Goal: Complete application form

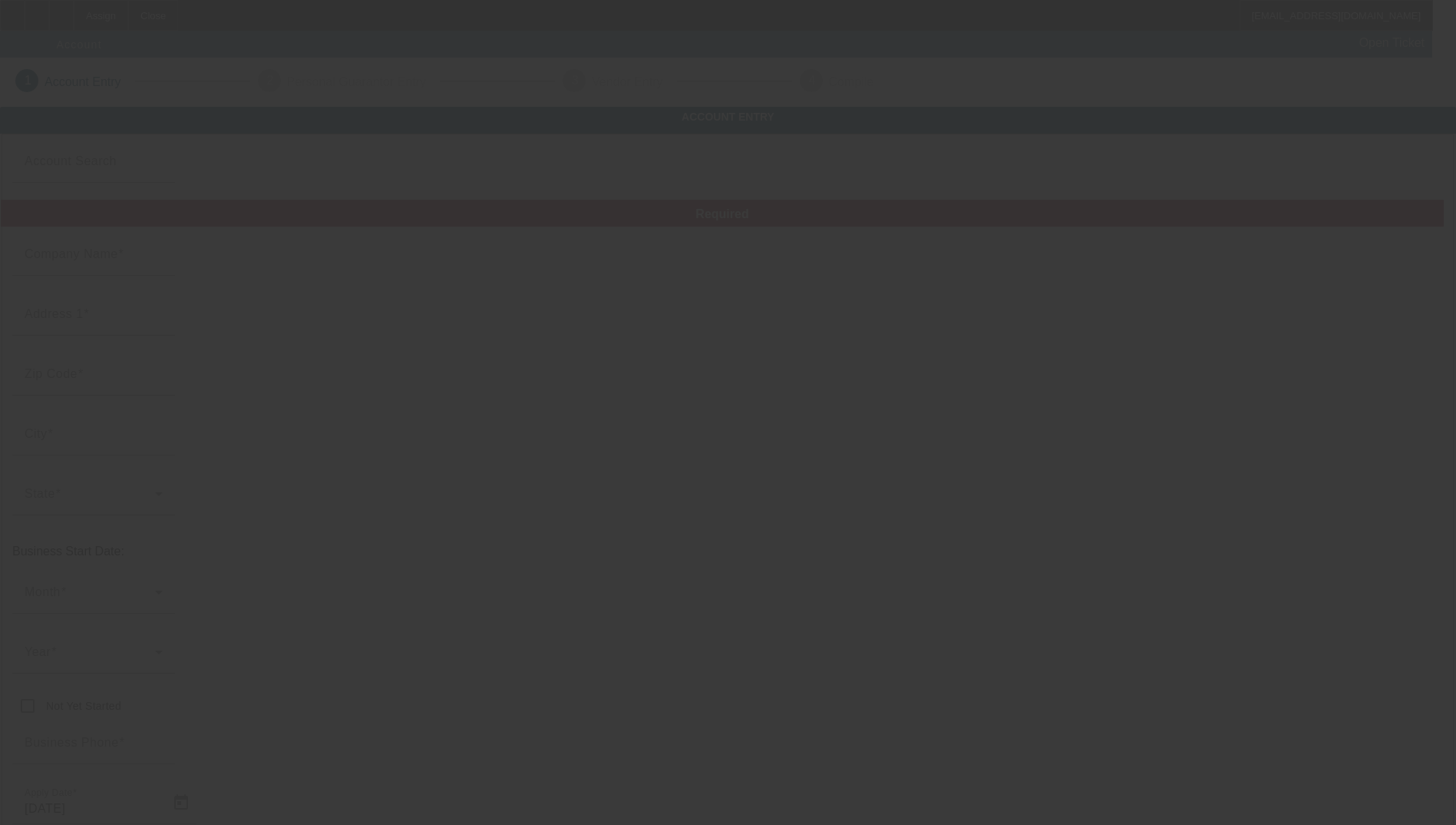
type input "[US_STATE] TRUCK TOWING & RECOVERY"
type input "[STREET_ADDRESS][PERSON_NAME]"
type input "49234"
type input "Clarklake"
type input "[PHONE_NUMBER]"
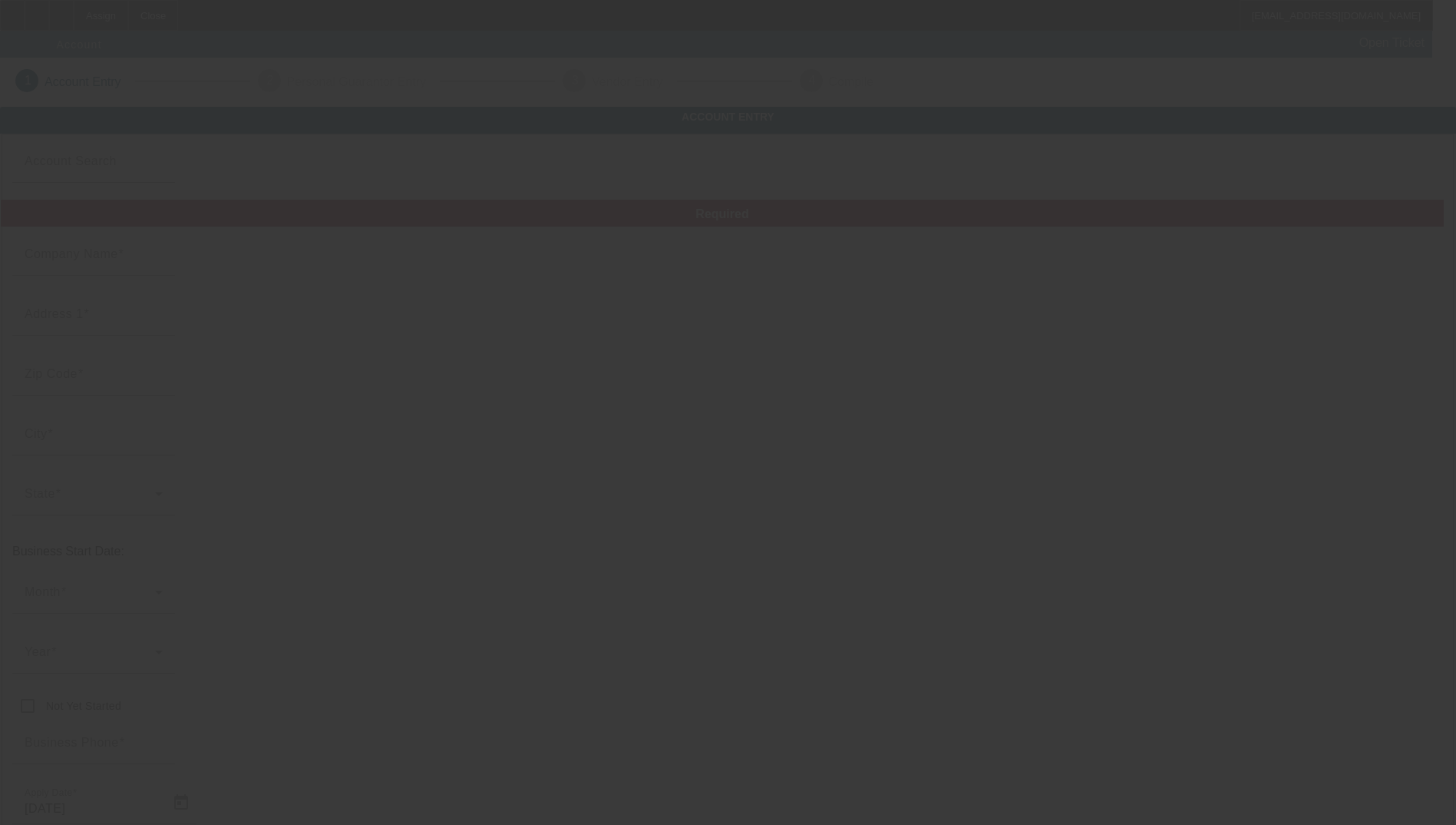
type input "[EMAIL_ADDRESS][DOMAIN_NAME]"
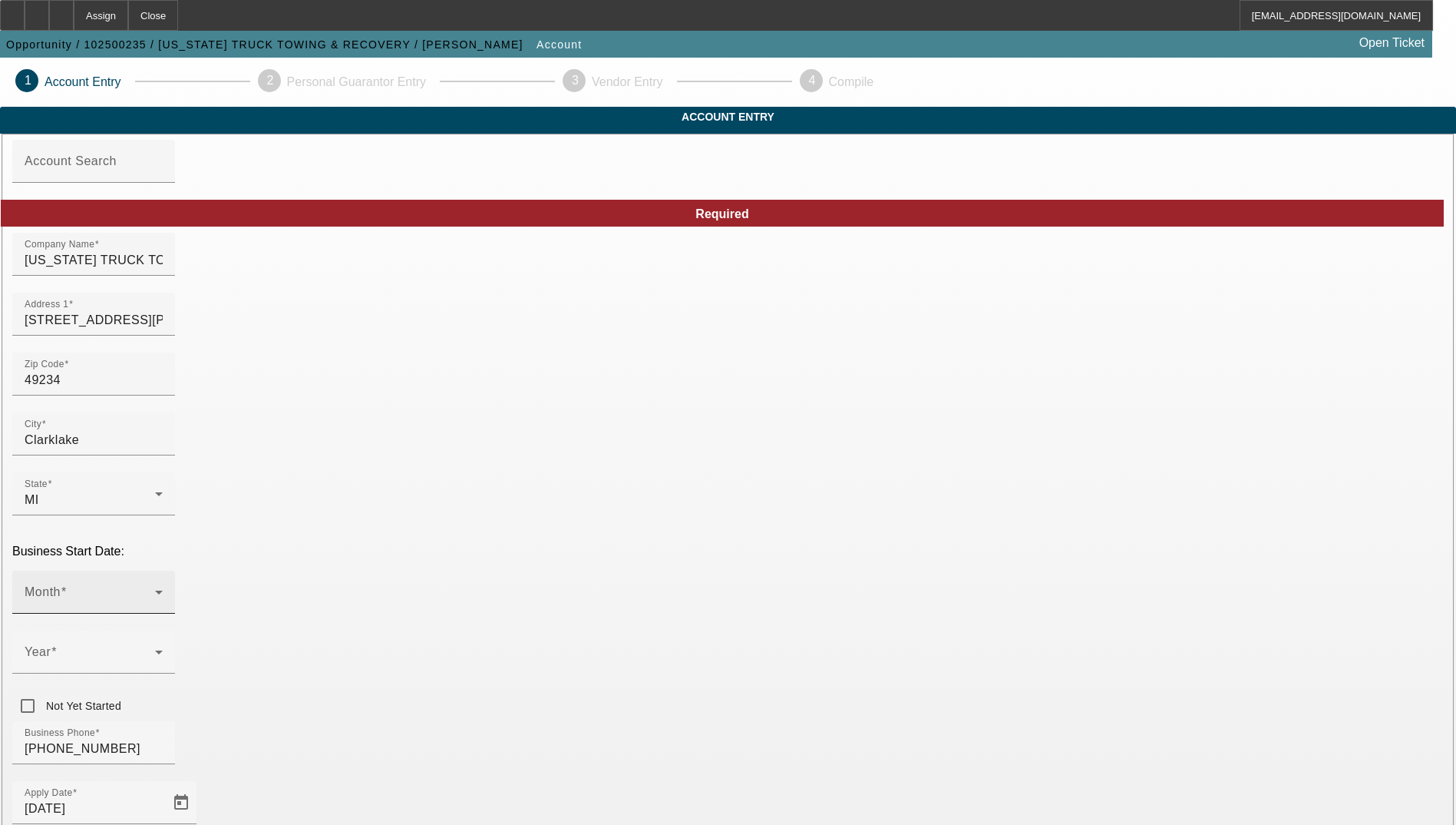
click at [163, 570] on div "Month" at bounding box center [93, 592] width 138 height 43
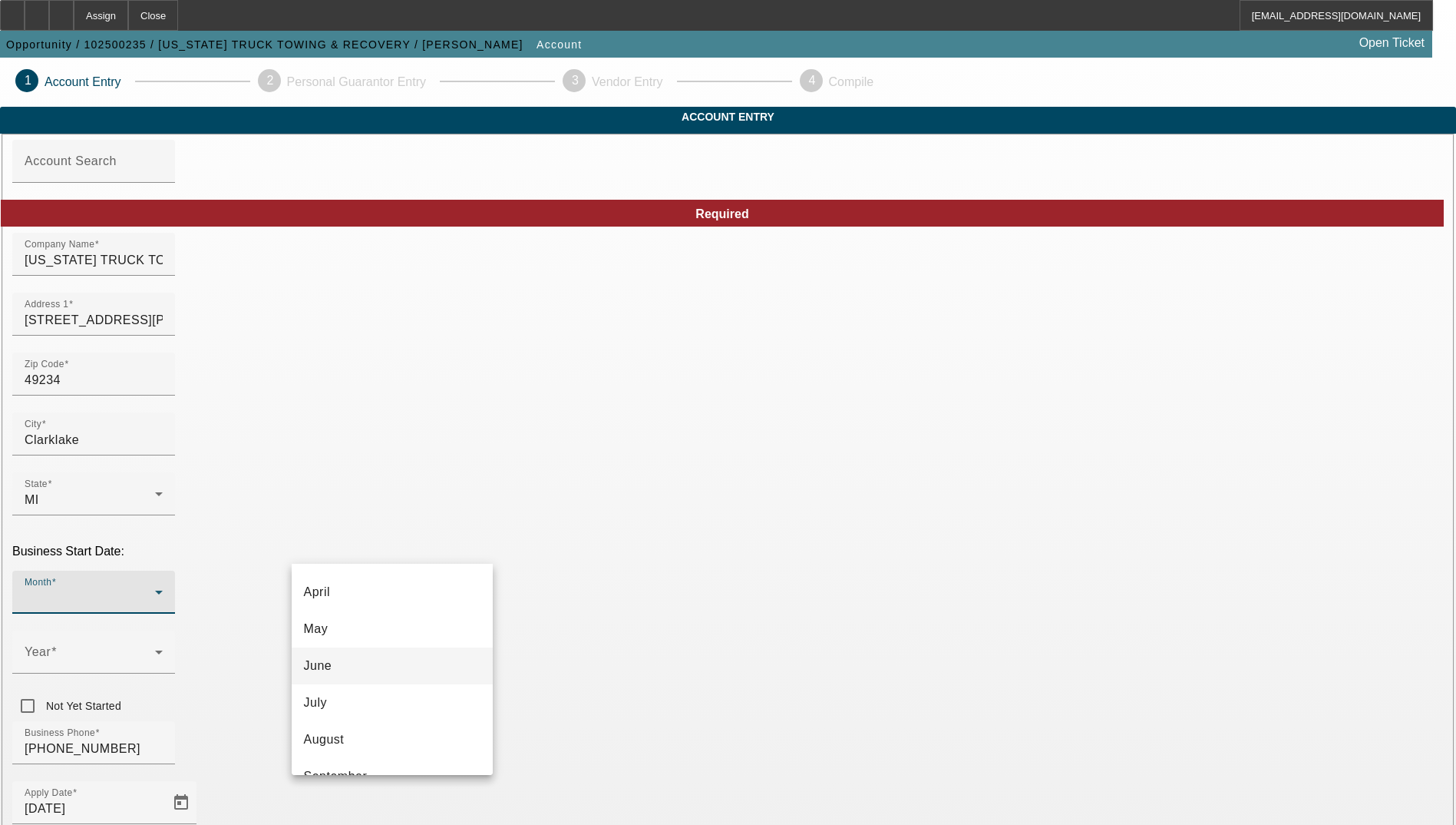
scroll to position [154, 0]
click at [405, 658] on mat-option "June" at bounding box center [392, 655] width 201 height 37
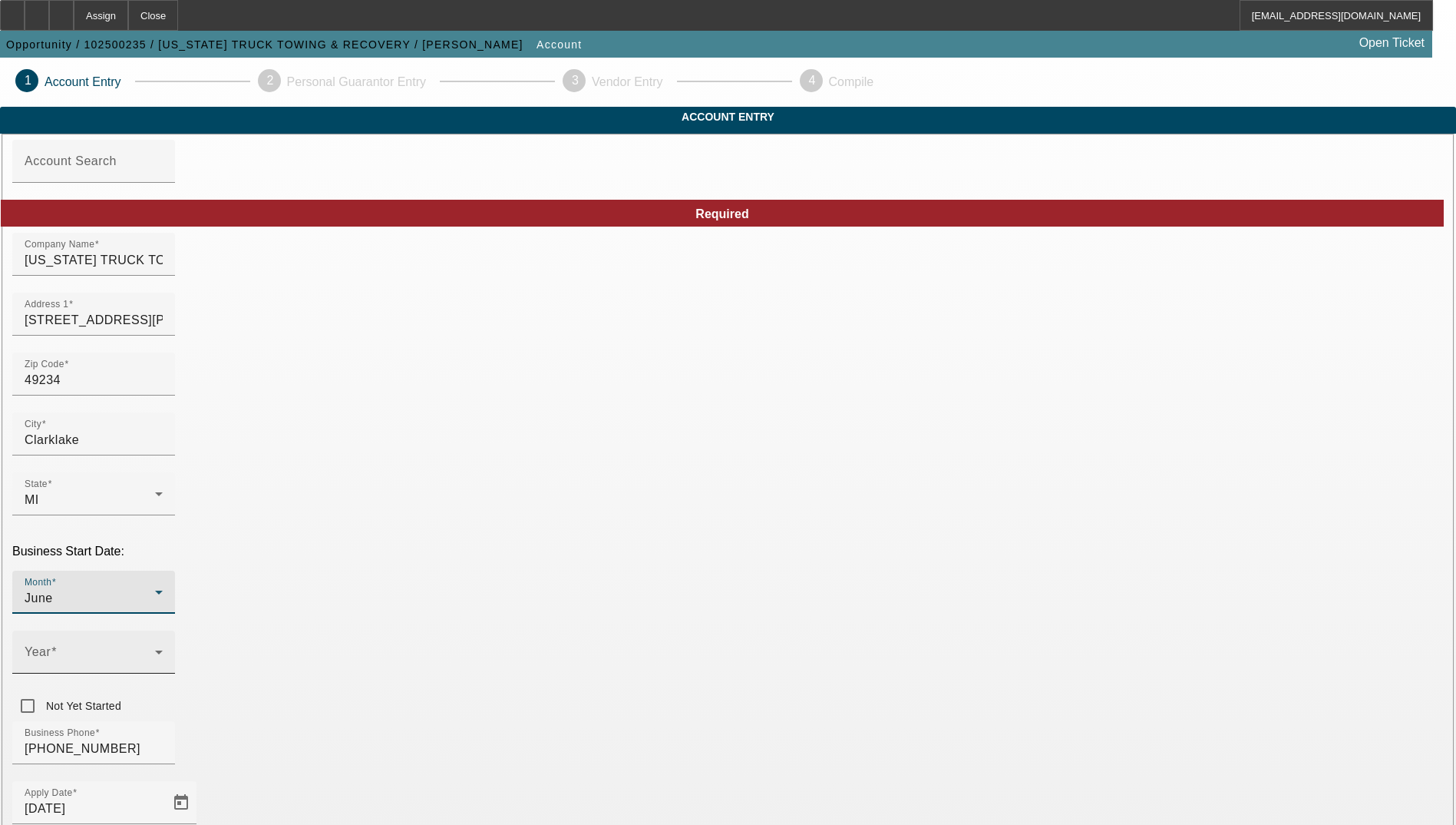
click at [155, 649] on span at bounding box center [90, 658] width 131 height 18
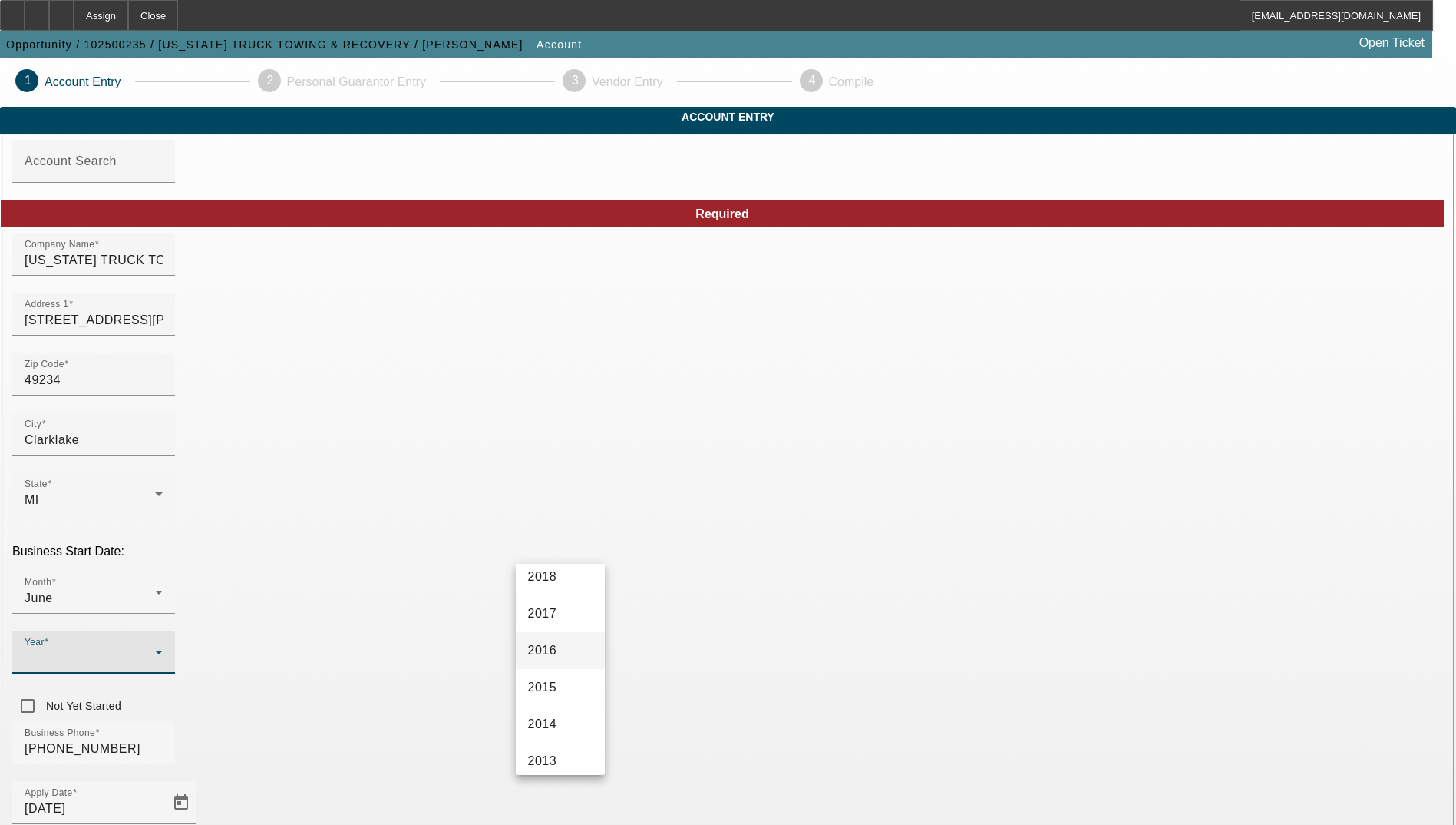
scroll to position [384, 0]
click at [570, 648] on mat-option "2016" at bounding box center [561, 646] width 89 height 37
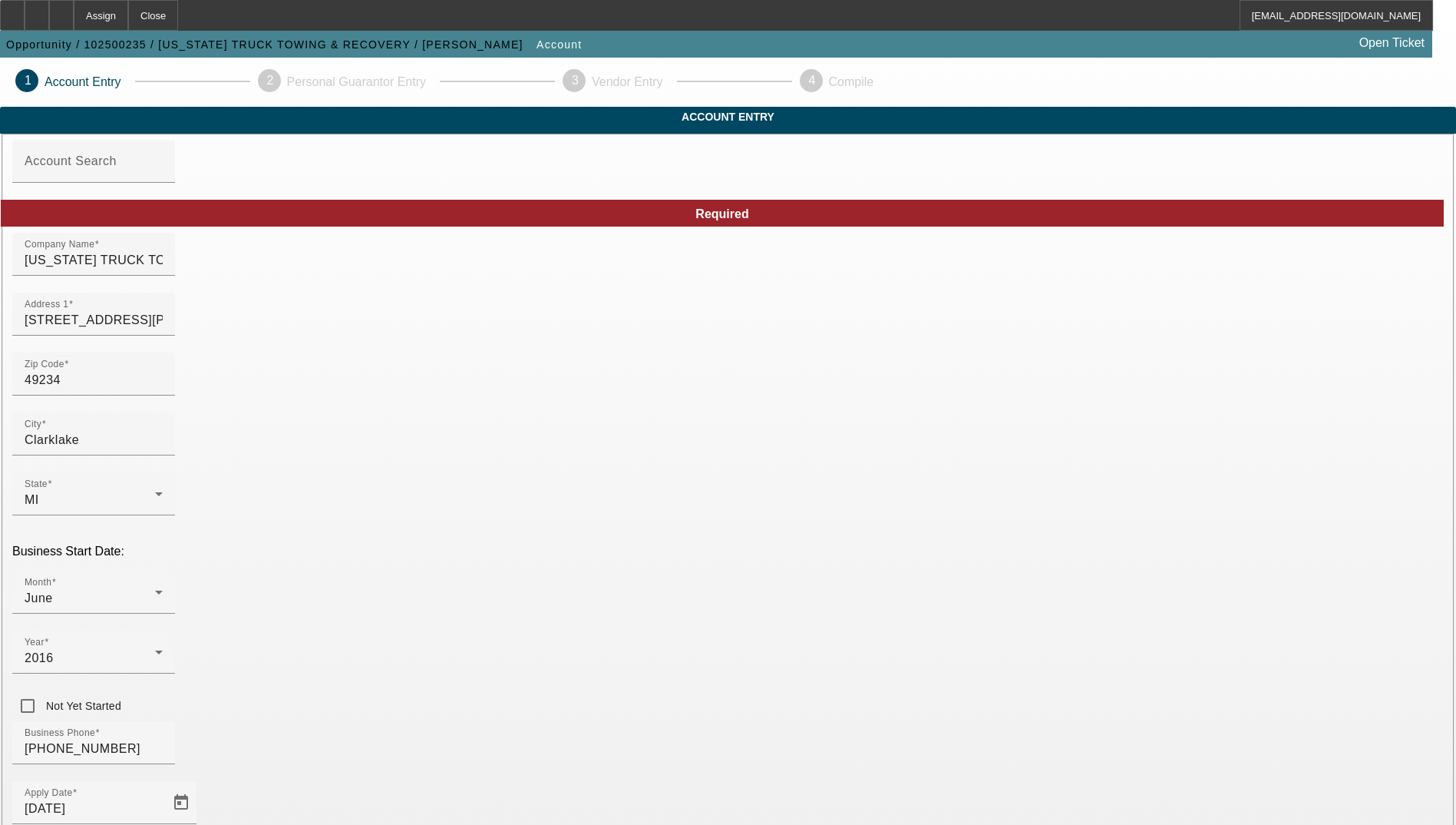
paste input "473033290"
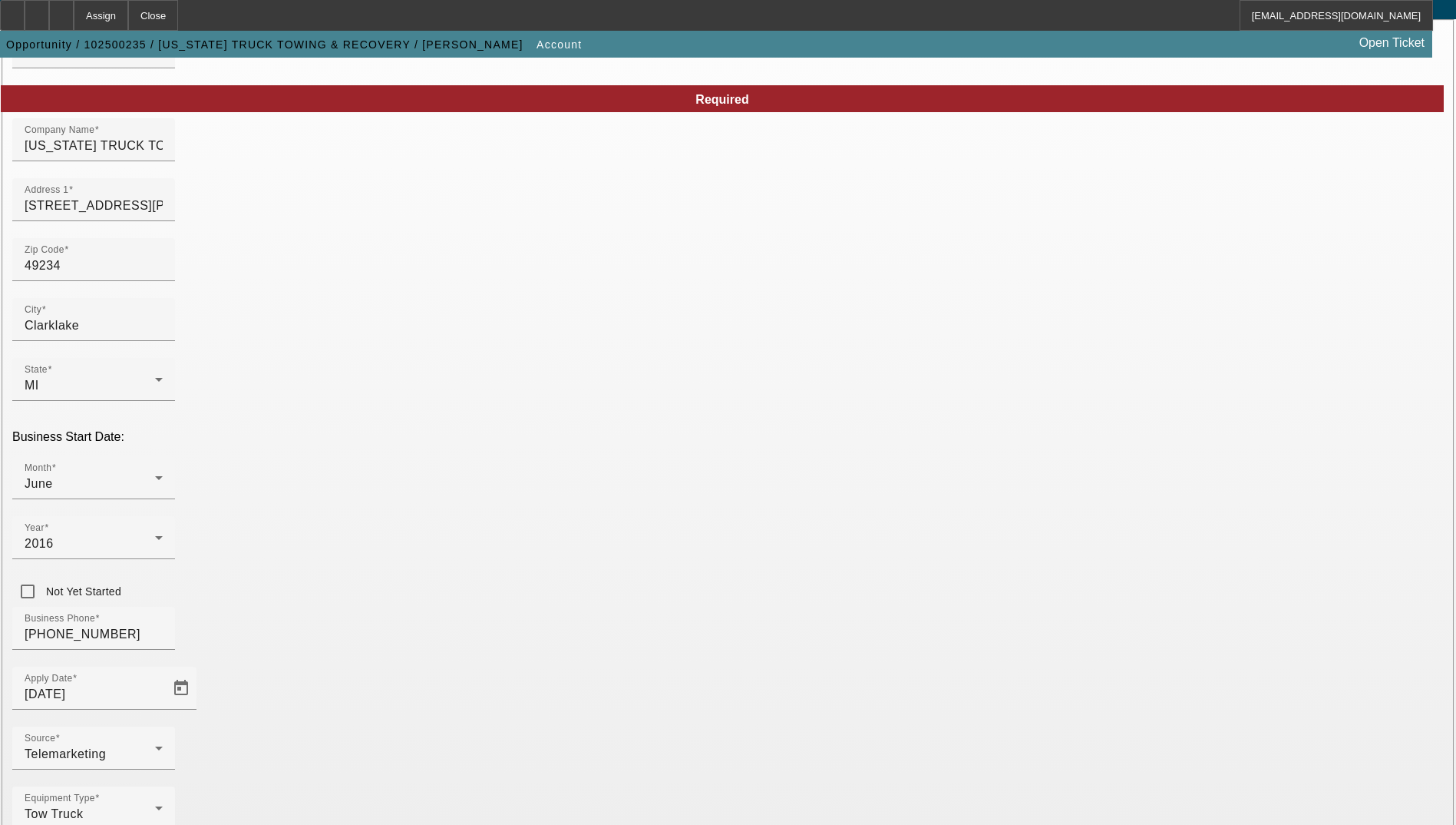
scroll to position [144, 0]
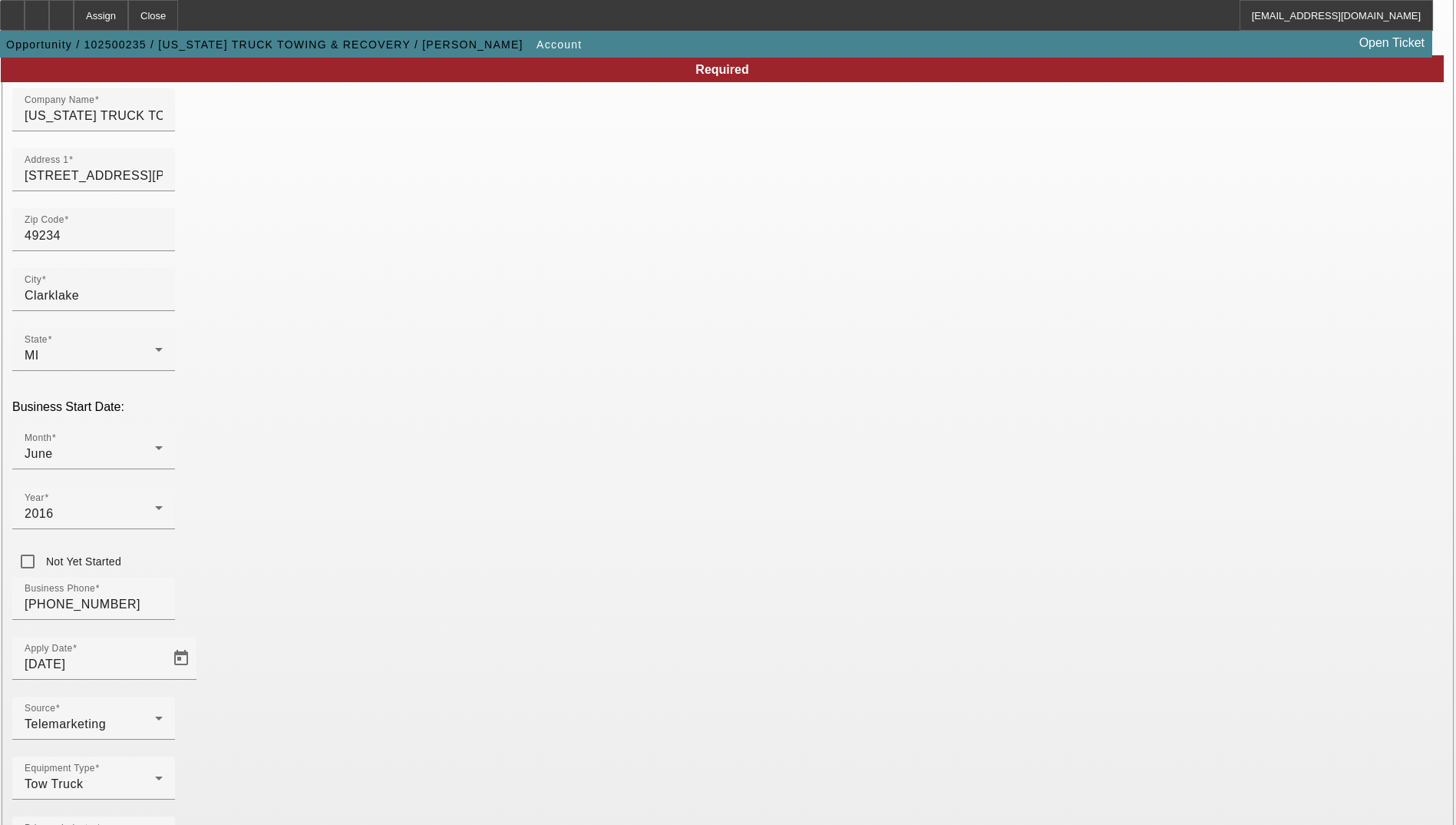
type input "473033290"
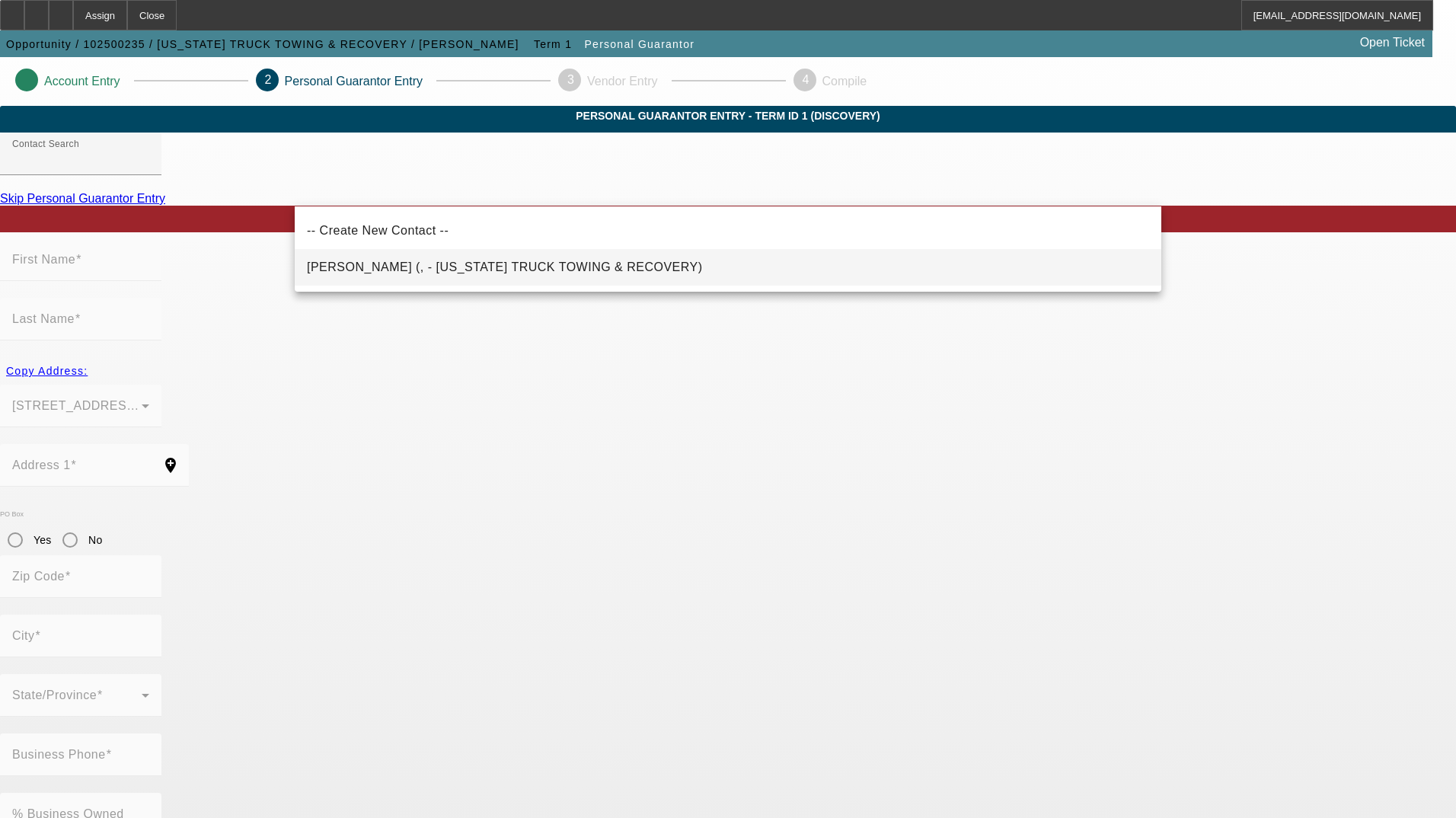
click at [387, 273] on span "[PERSON_NAME] (, - [US_STATE] TRUCK TOWING & RECOVERY)" at bounding box center [505, 267] width 396 height 18
type input "[PERSON_NAME] (, - [US_STATE] TRUCK TOWING & RECOVERY)"
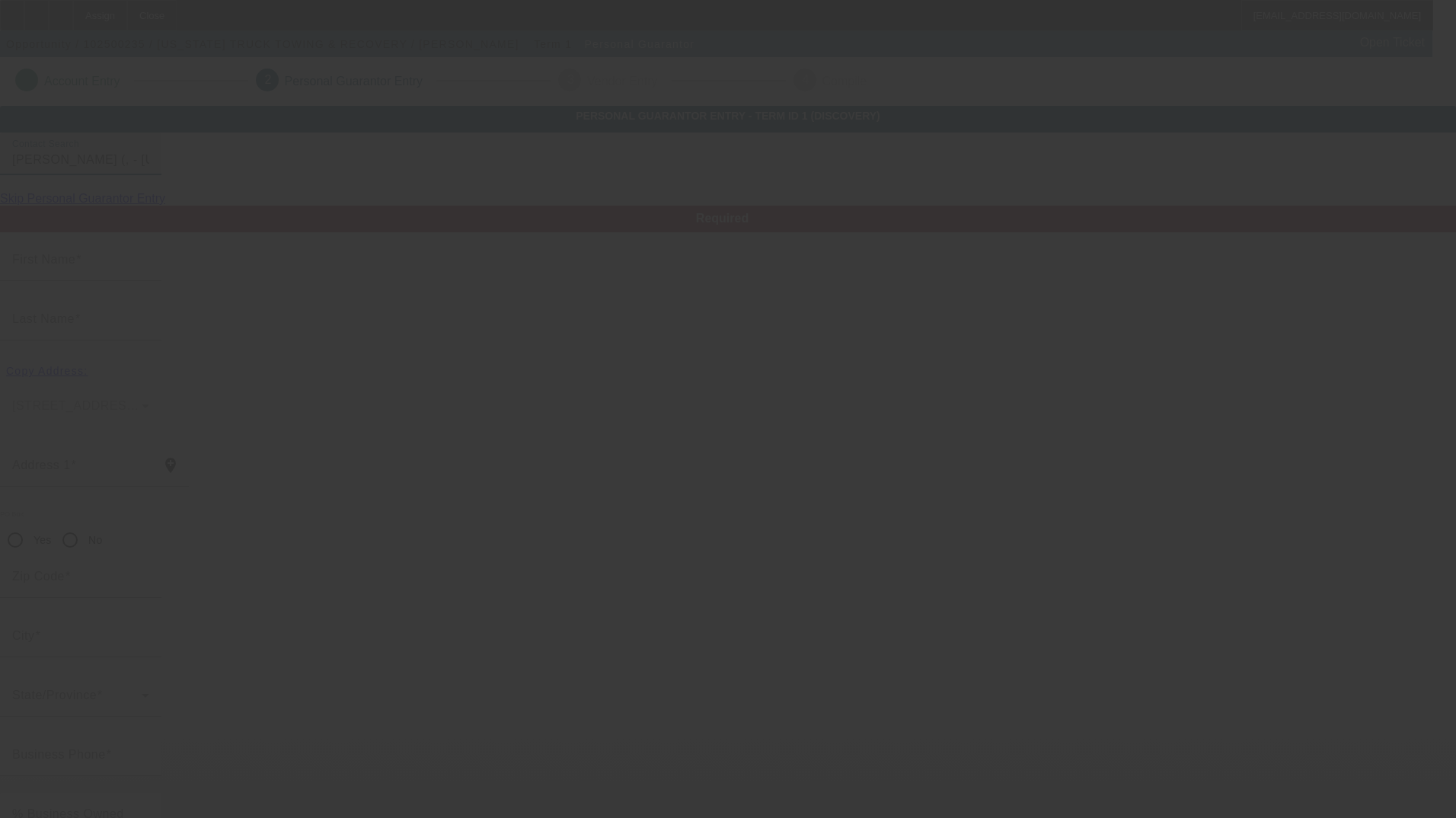
type input "[PERSON_NAME]"
type input "Rabchun"
radio input "true"
type input "[PHONE_NUMBER]"
type input "[EMAIL_ADDRESS][DOMAIN_NAME]"
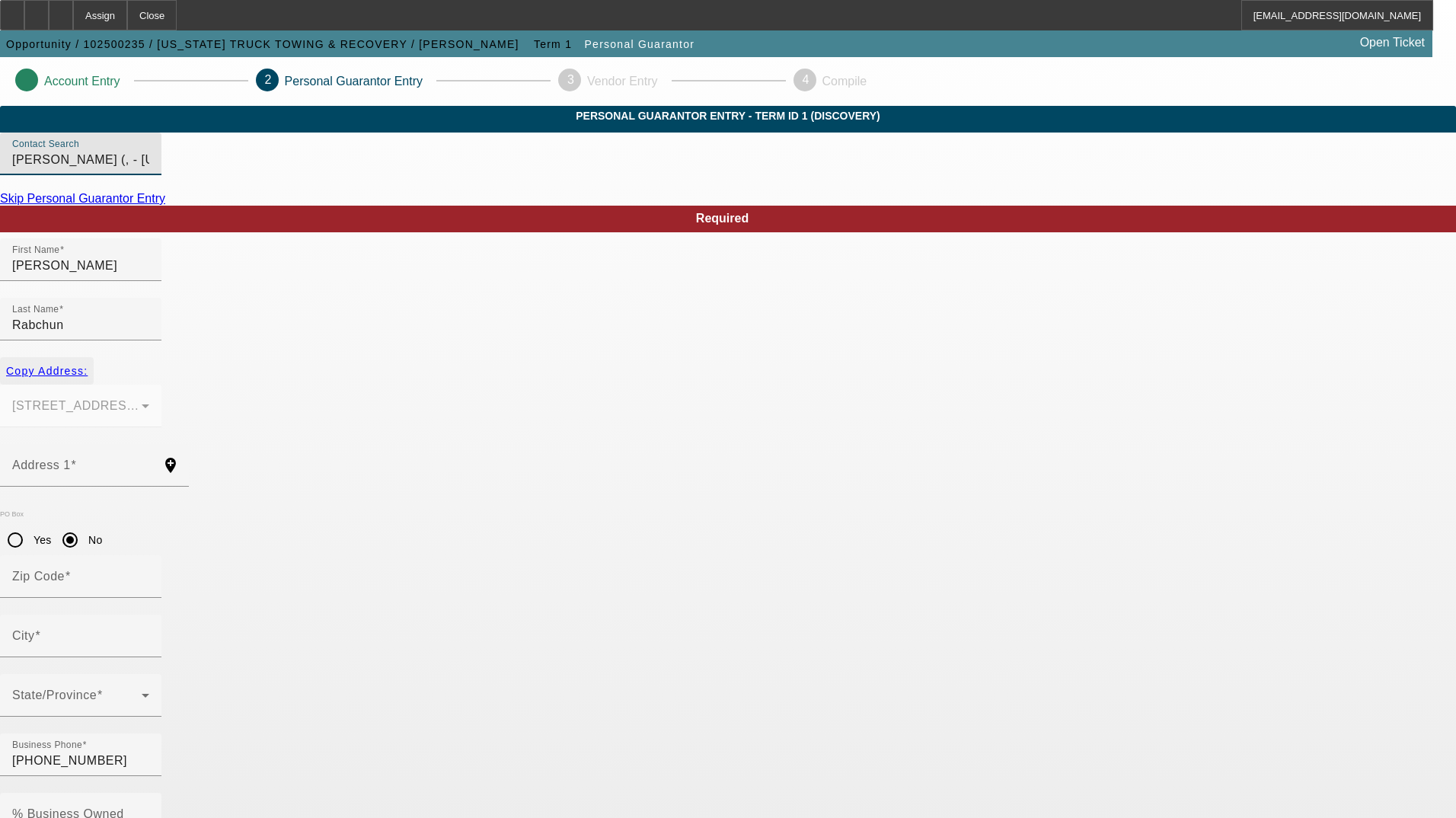
click at [88, 364] on span "Copy Address:" at bounding box center [46, 370] width 81 height 12
type input "[STREET_ADDRESS][PERSON_NAME]"
radio input "false"
type input "49234"
type input "Clarklake"
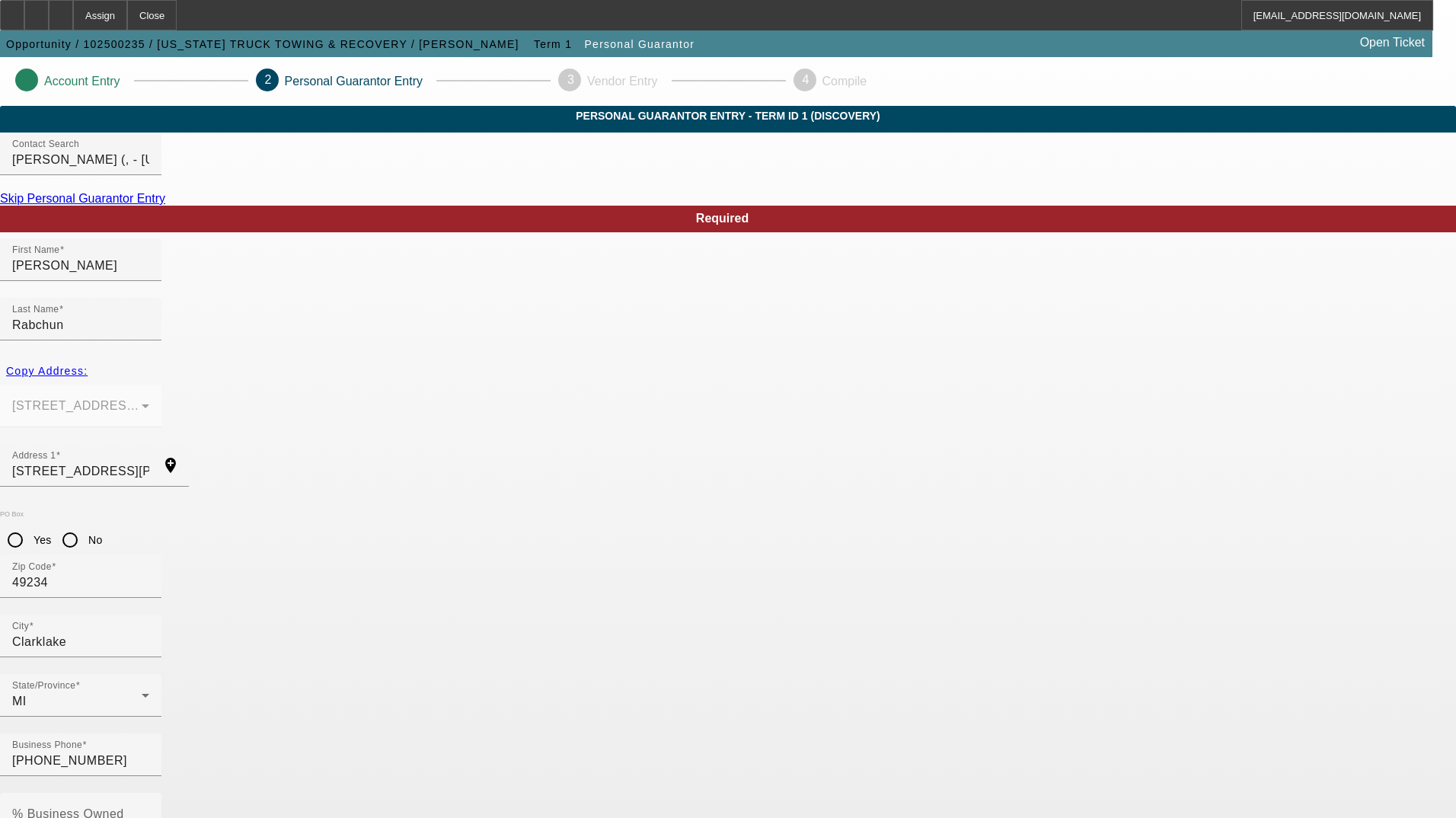
paste input "385-80-0835"
type input "385-80-0835"
click at [124, 807] on mat-label "% Business Owned" at bounding box center [68, 814] width 112 height 13
click at [149, 811] on input "% Business Owned" at bounding box center [80, 820] width 137 height 18
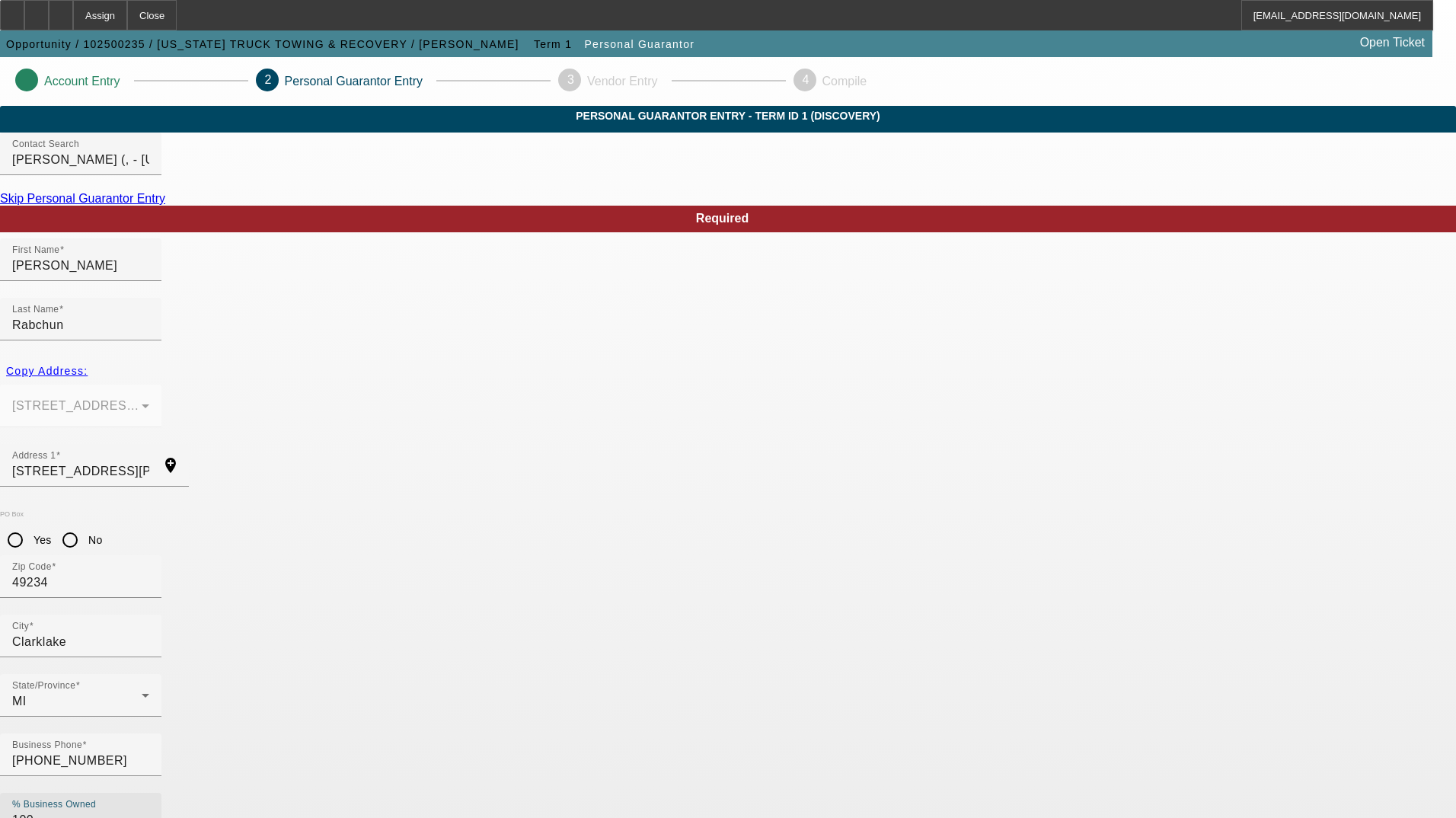
type input "100"
click at [85, 524] on input "No" at bounding box center [70, 539] width 30 height 30
radio input "true"
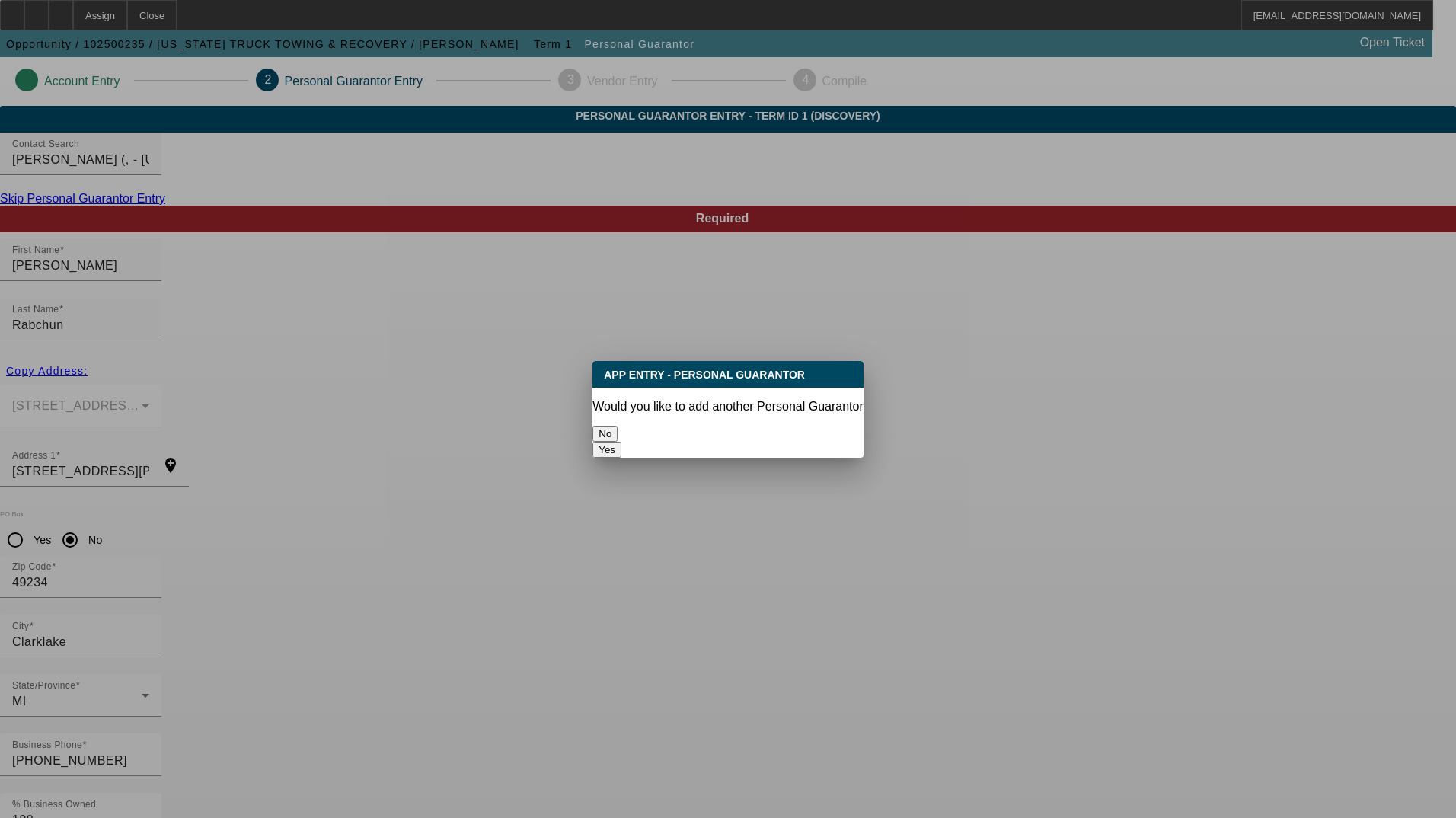
click at [618, 426] on button "No" at bounding box center [605, 433] width 25 height 16
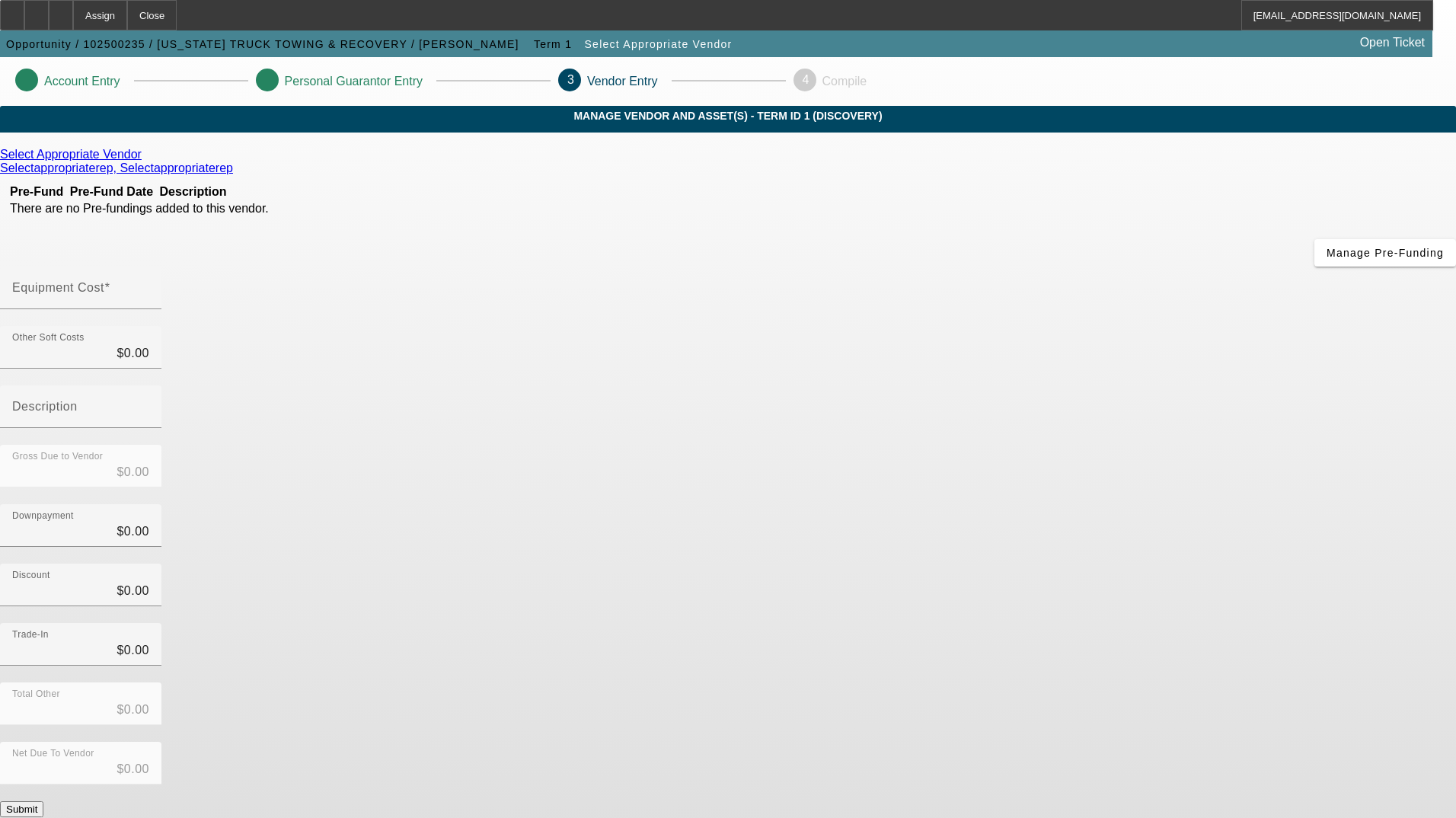
click at [145, 161] on icon at bounding box center [145, 154] width 0 height 13
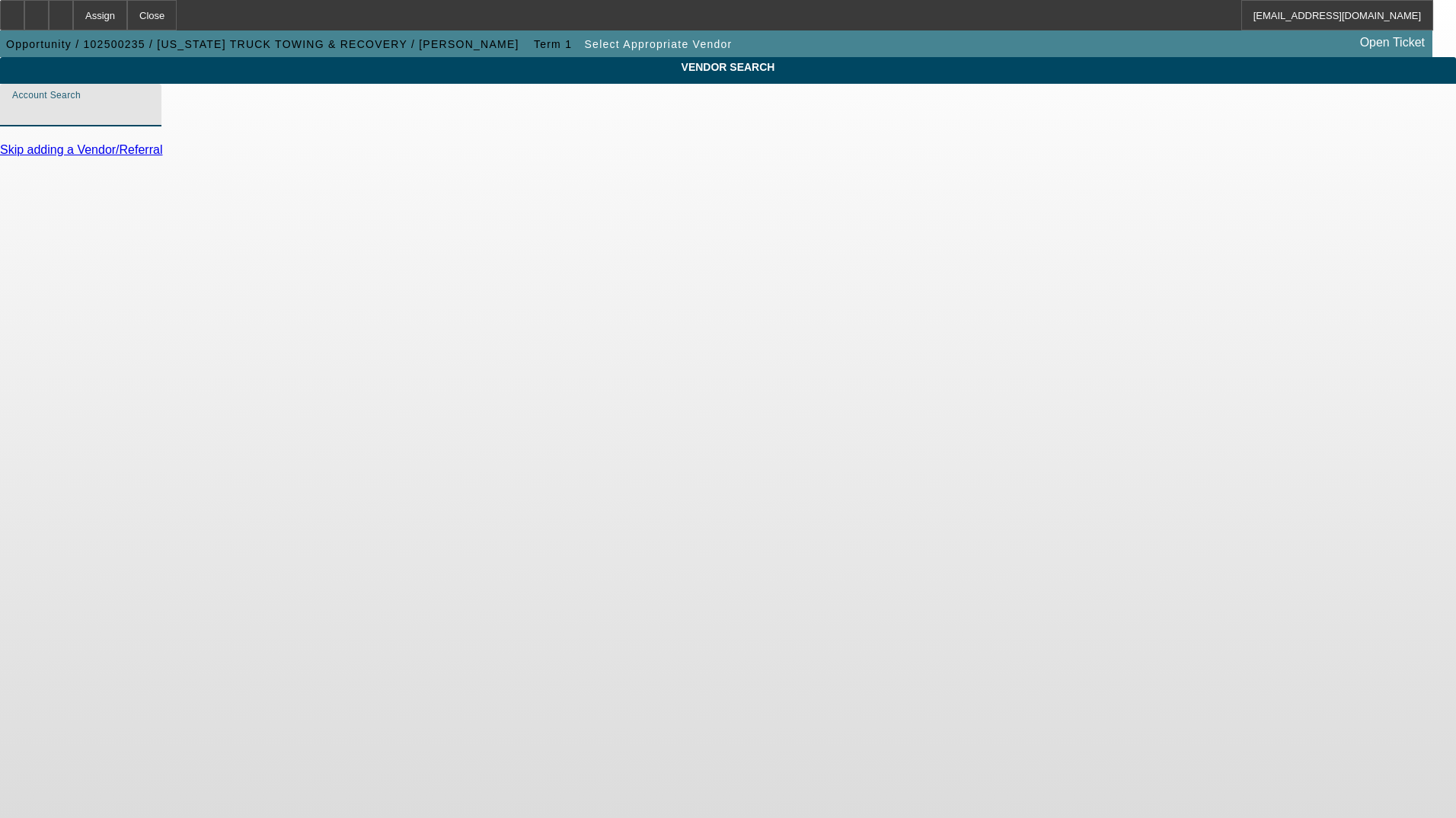
click at [149, 121] on input "Account Search" at bounding box center [80, 111] width 137 height 18
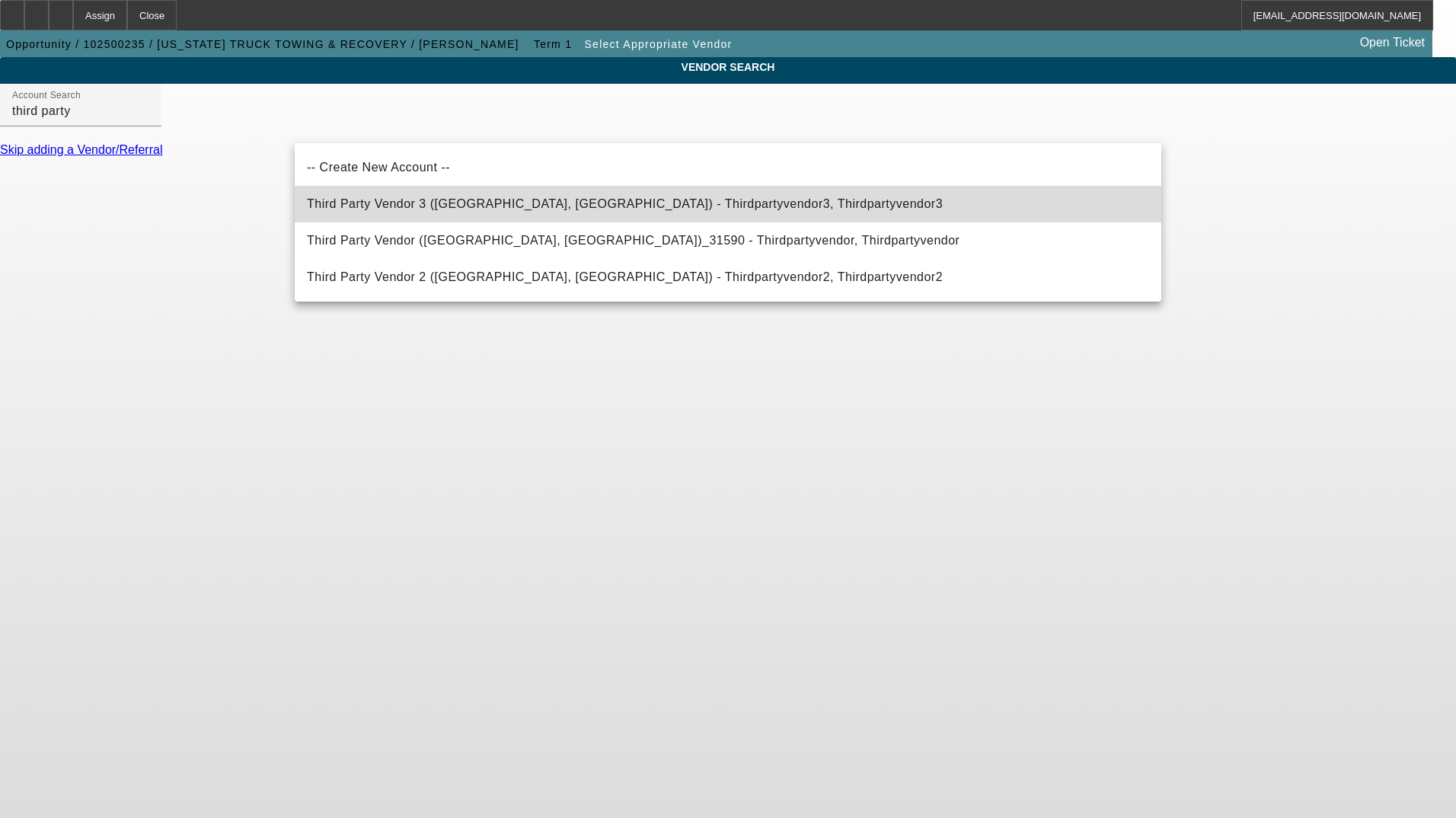
click at [576, 196] on span "Third Party Vendor 3 ([GEOGRAPHIC_DATA], [GEOGRAPHIC_DATA]) - Thirdpartyvendor3…" at bounding box center [625, 204] width 636 height 18
type input "Third Party Vendor 3 ([GEOGRAPHIC_DATA], [GEOGRAPHIC_DATA]) - Thirdpartyvendor3…"
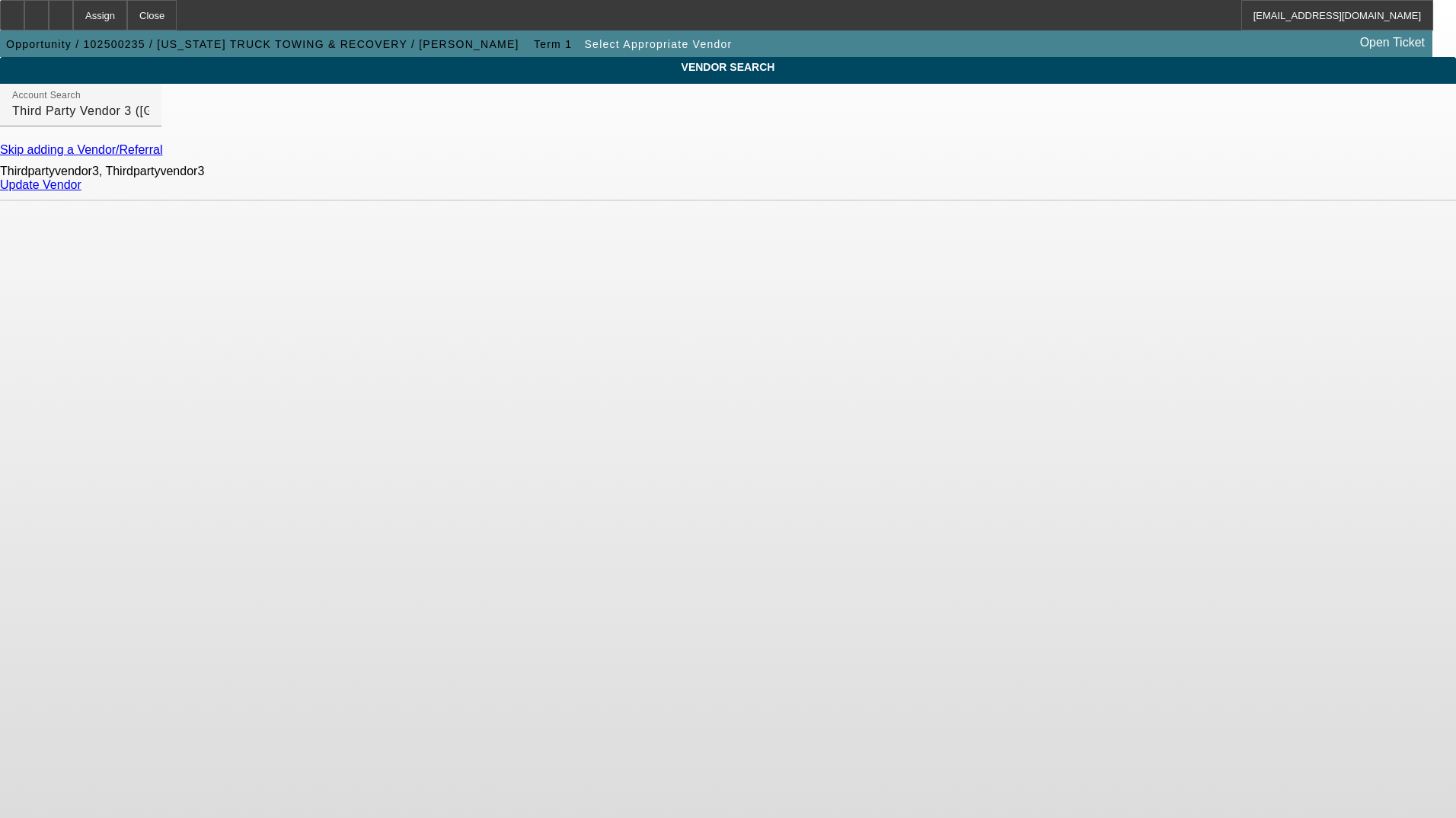
click at [81, 191] on link "Update Vendor" at bounding box center [40, 185] width 81 height 13
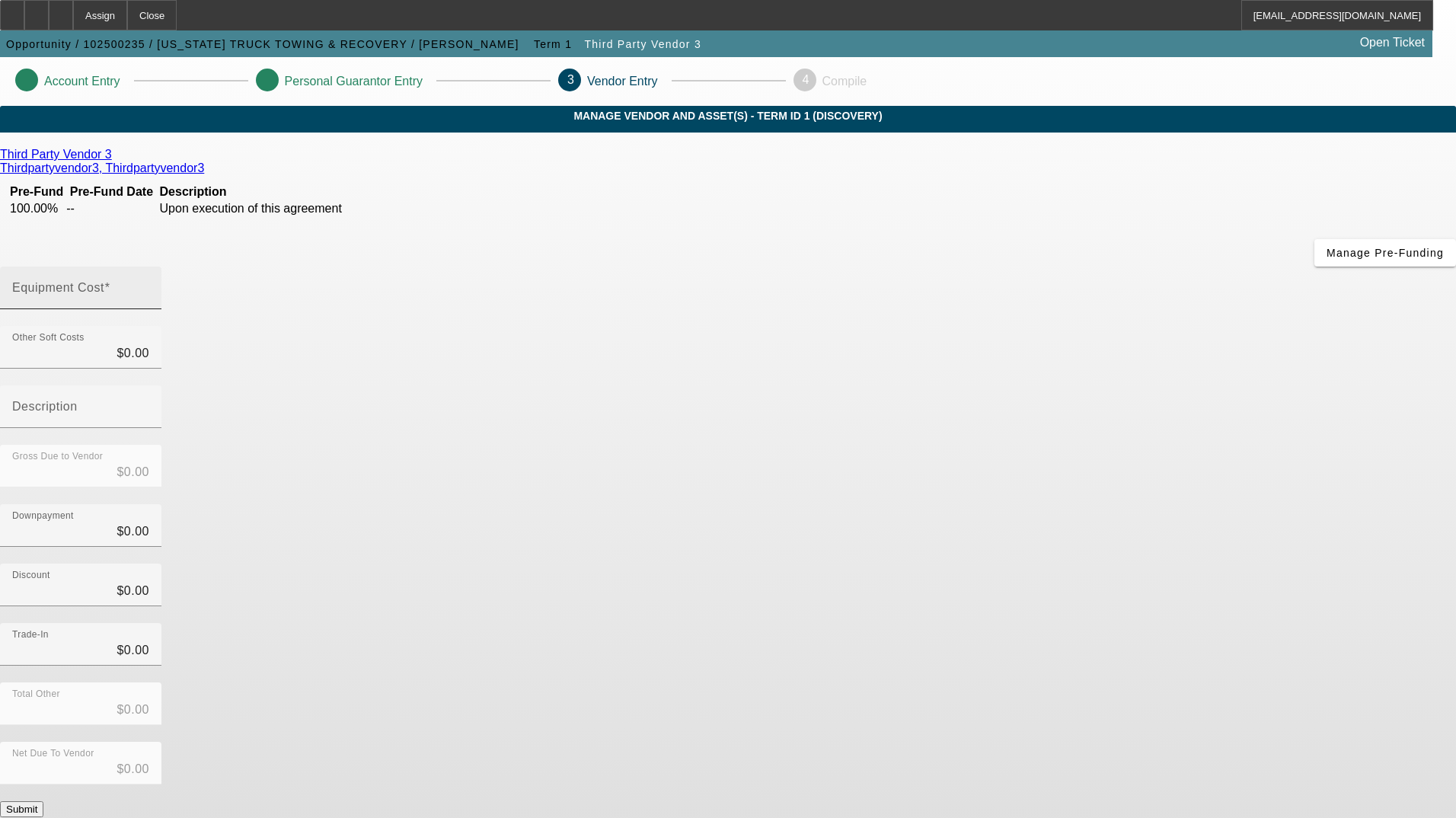
click at [149, 285] on input "Equipment Cost" at bounding box center [80, 294] width 137 height 18
type input "4"
type input "$4.00"
type input "40"
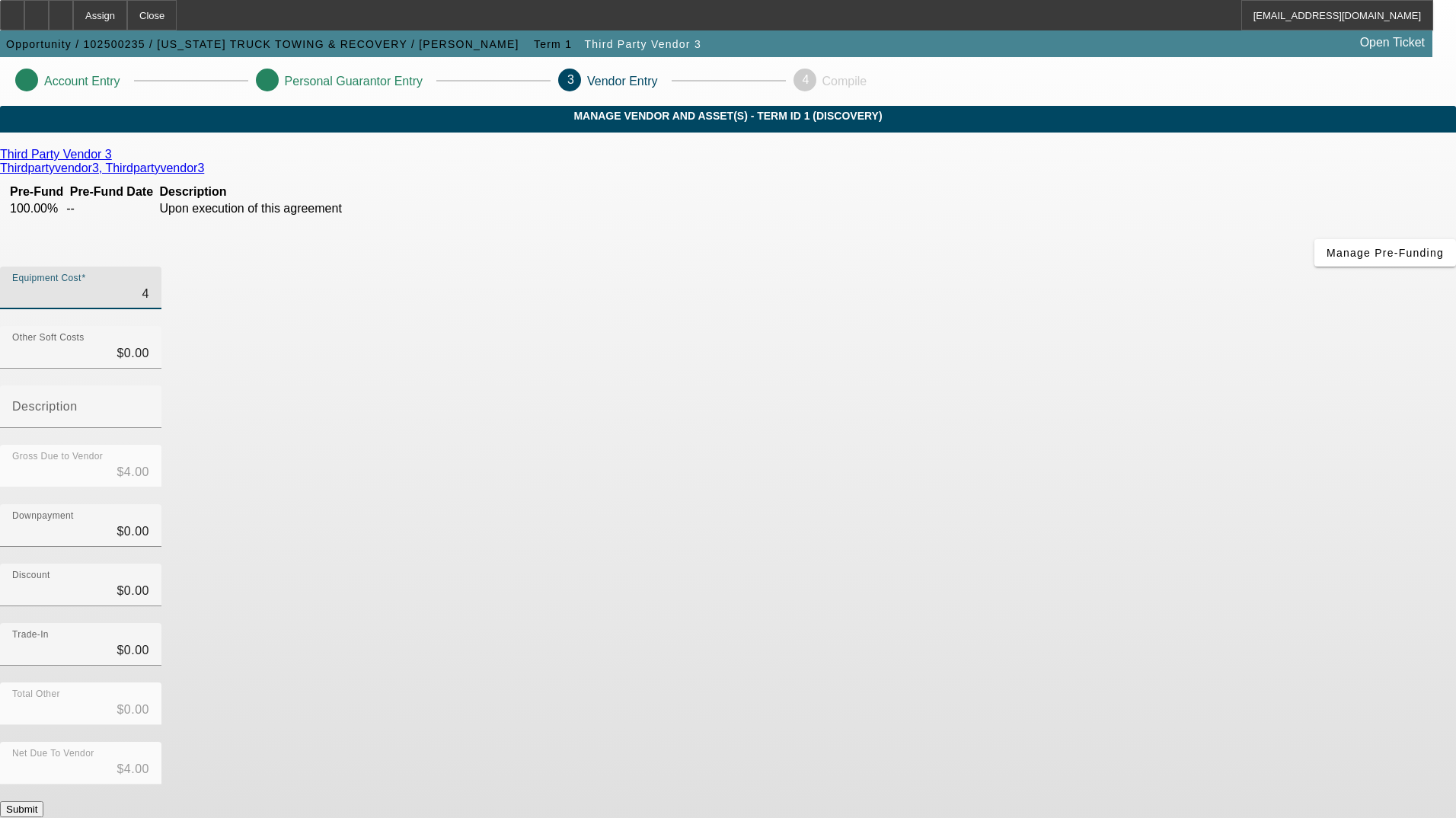
type input "$40.00"
type input "400"
type input "$400.00"
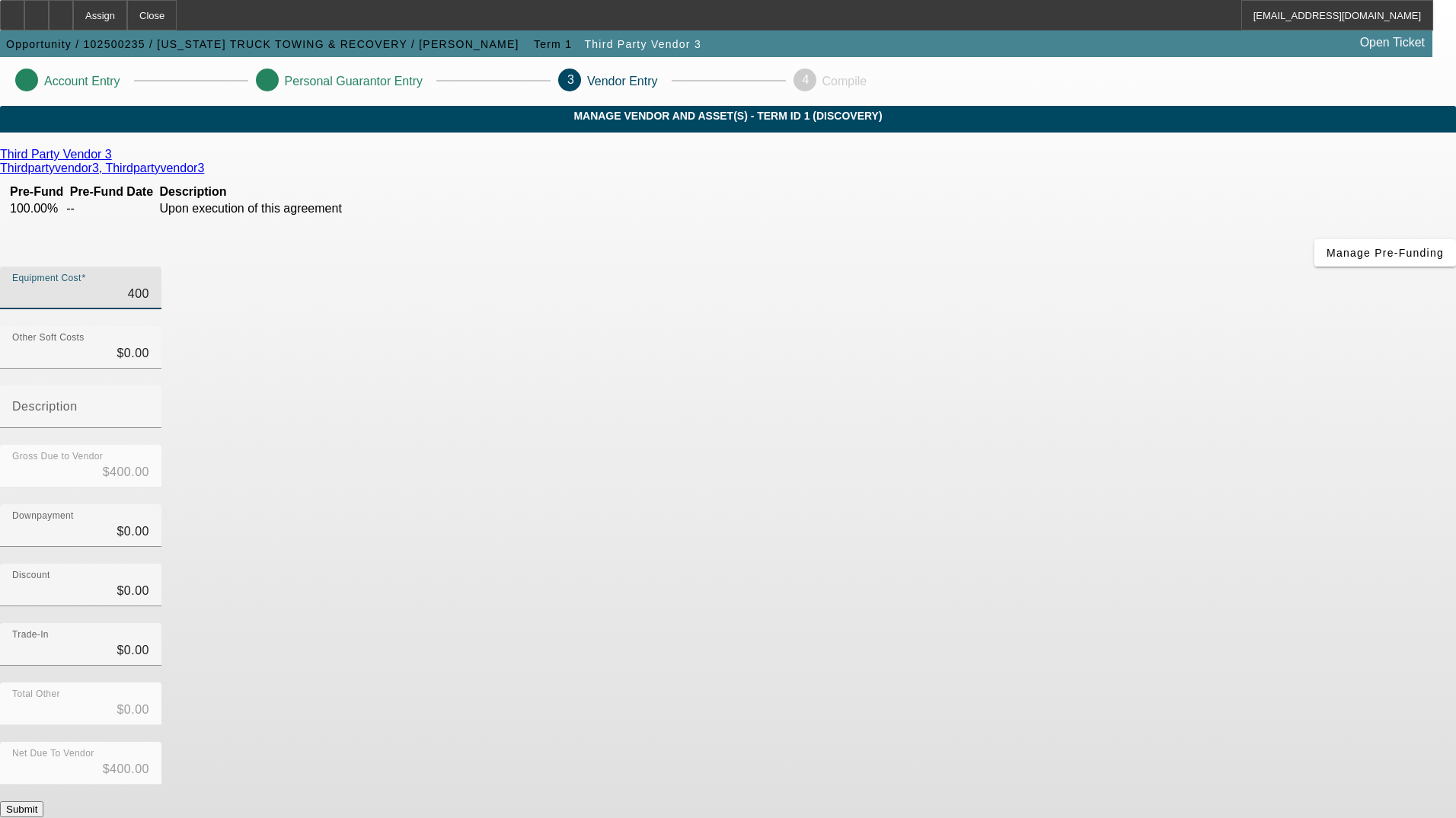
type input "4000"
type input "$4,000.00"
type input "40000"
type input "$40,000.00"
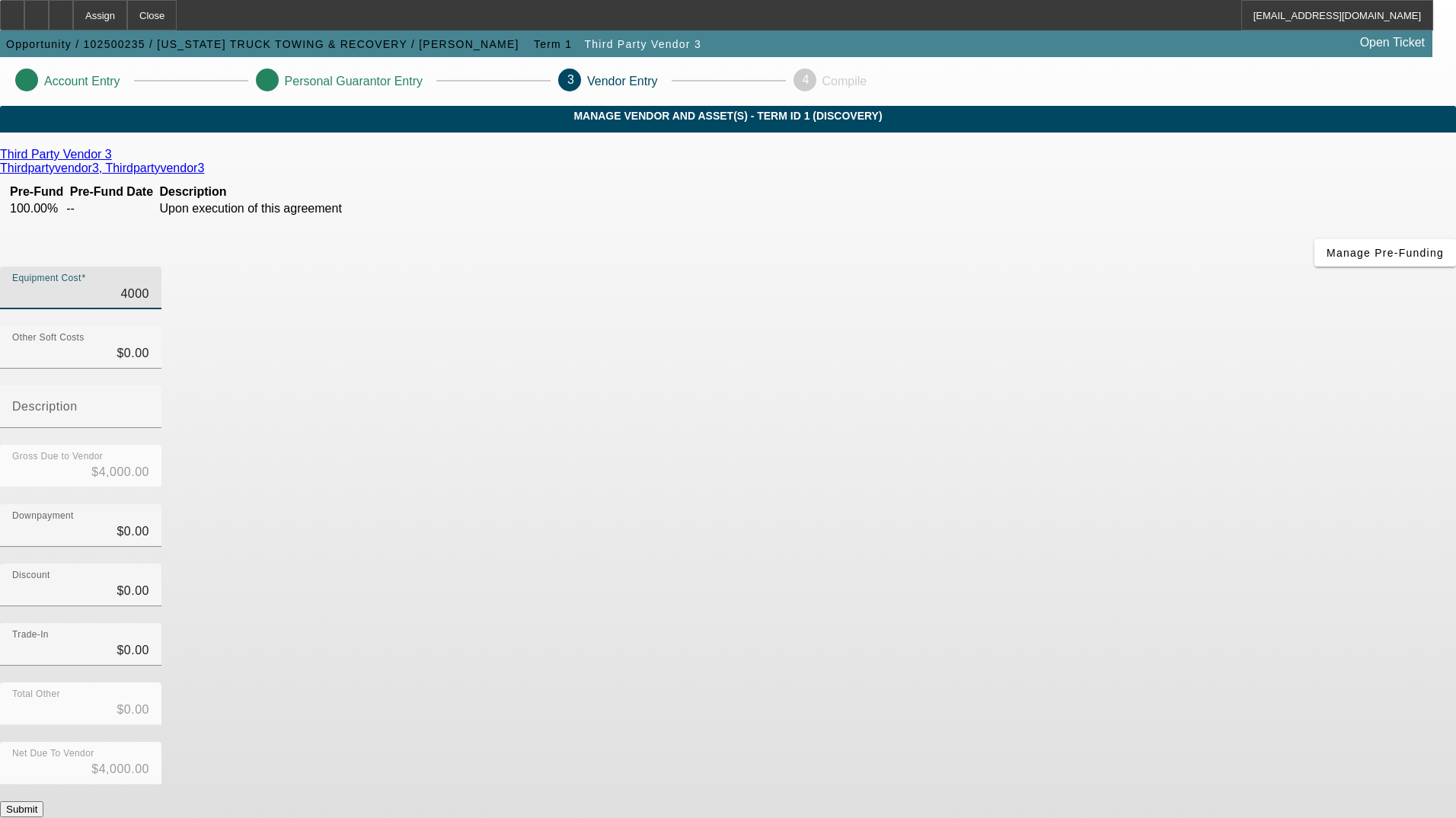
type input "$40,000.00"
click at [43, 801] on button "Submit" at bounding box center [21, 808] width 43 height 16
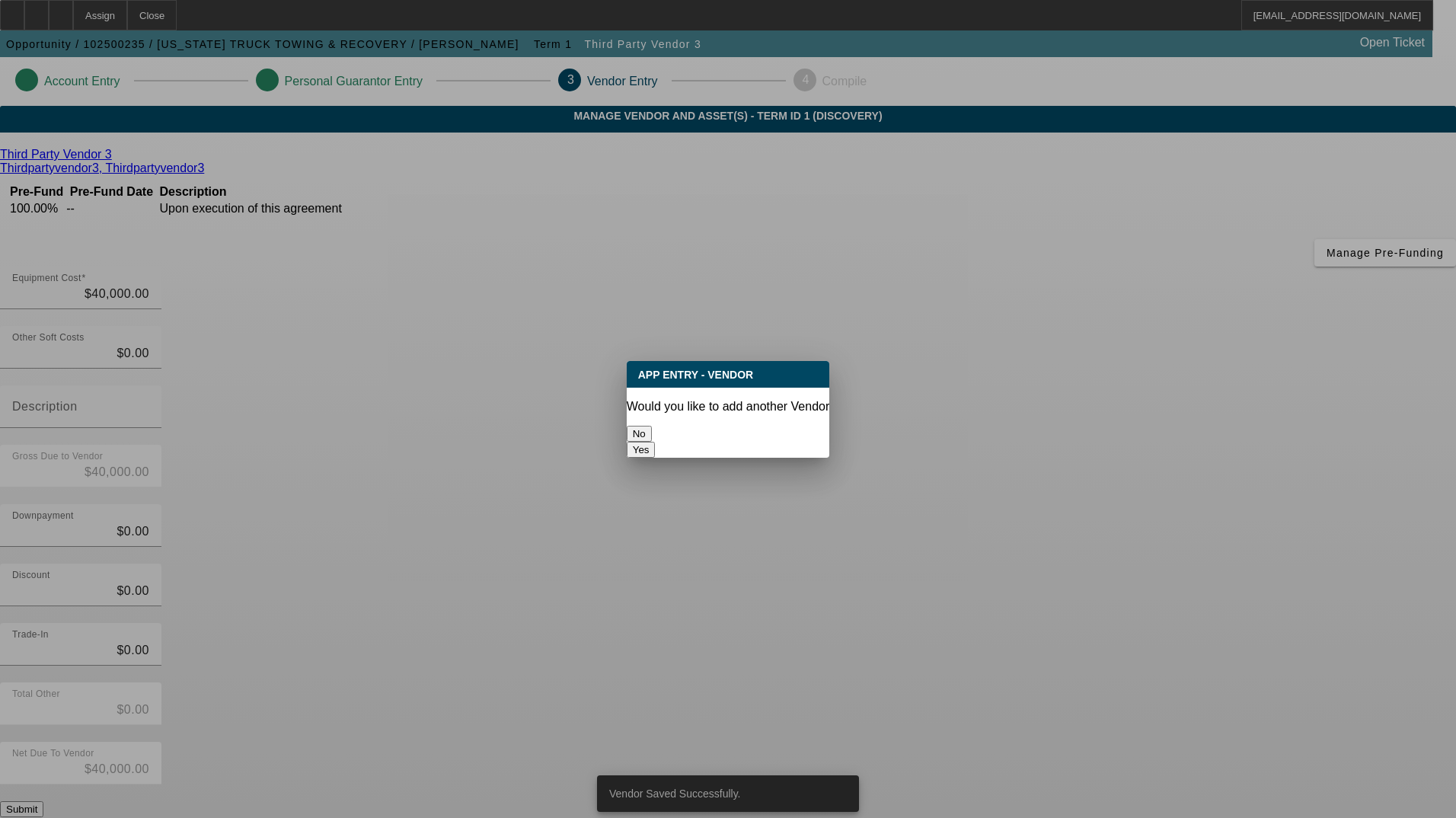
click at [689, 426] on div "No" at bounding box center [729, 433] width 204 height 16
click at [652, 426] on button "No" at bounding box center [639, 433] width 25 height 16
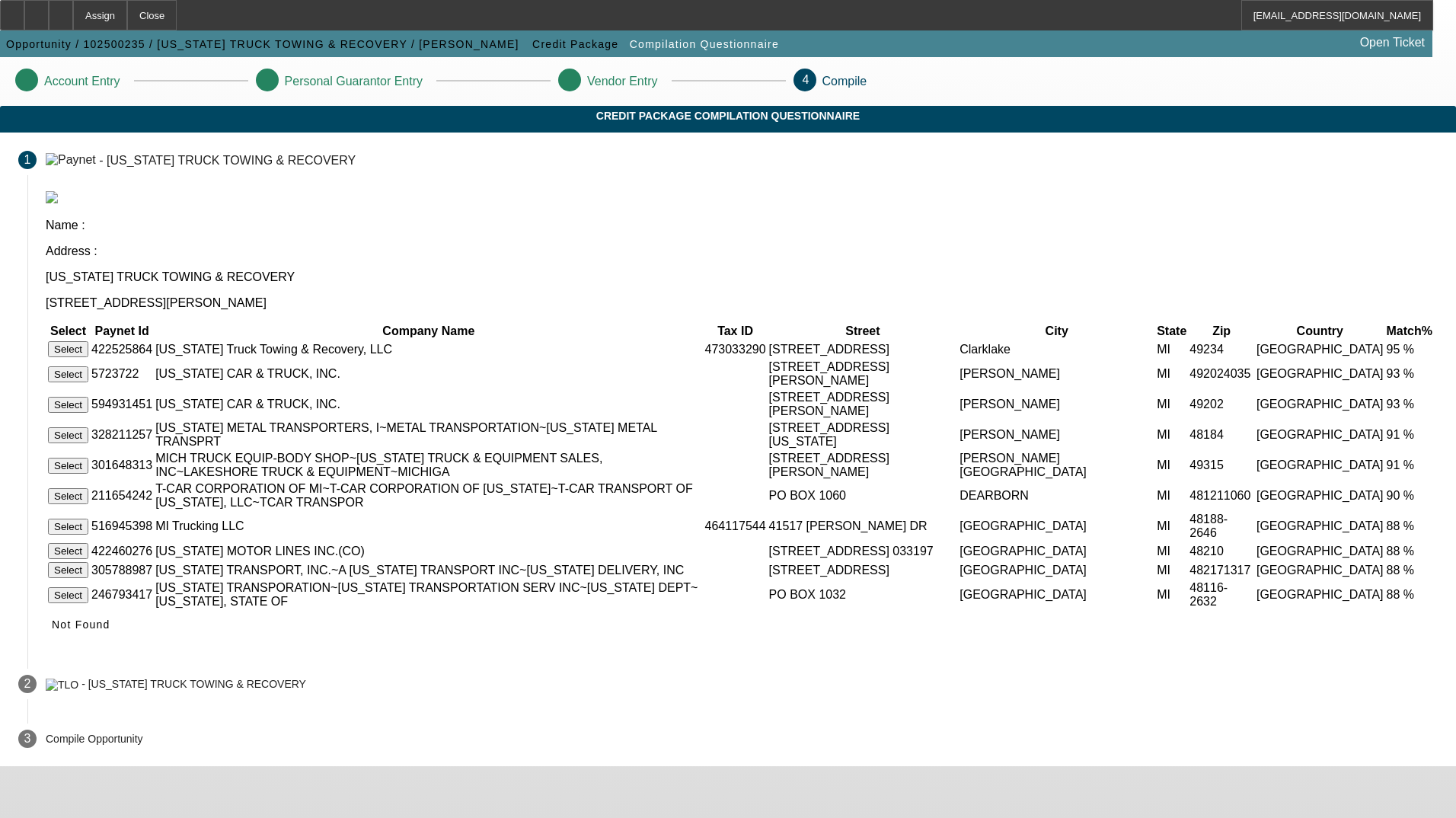
click at [89, 341] on button "Select" at bounding box center [67, 349] width 40 height 16
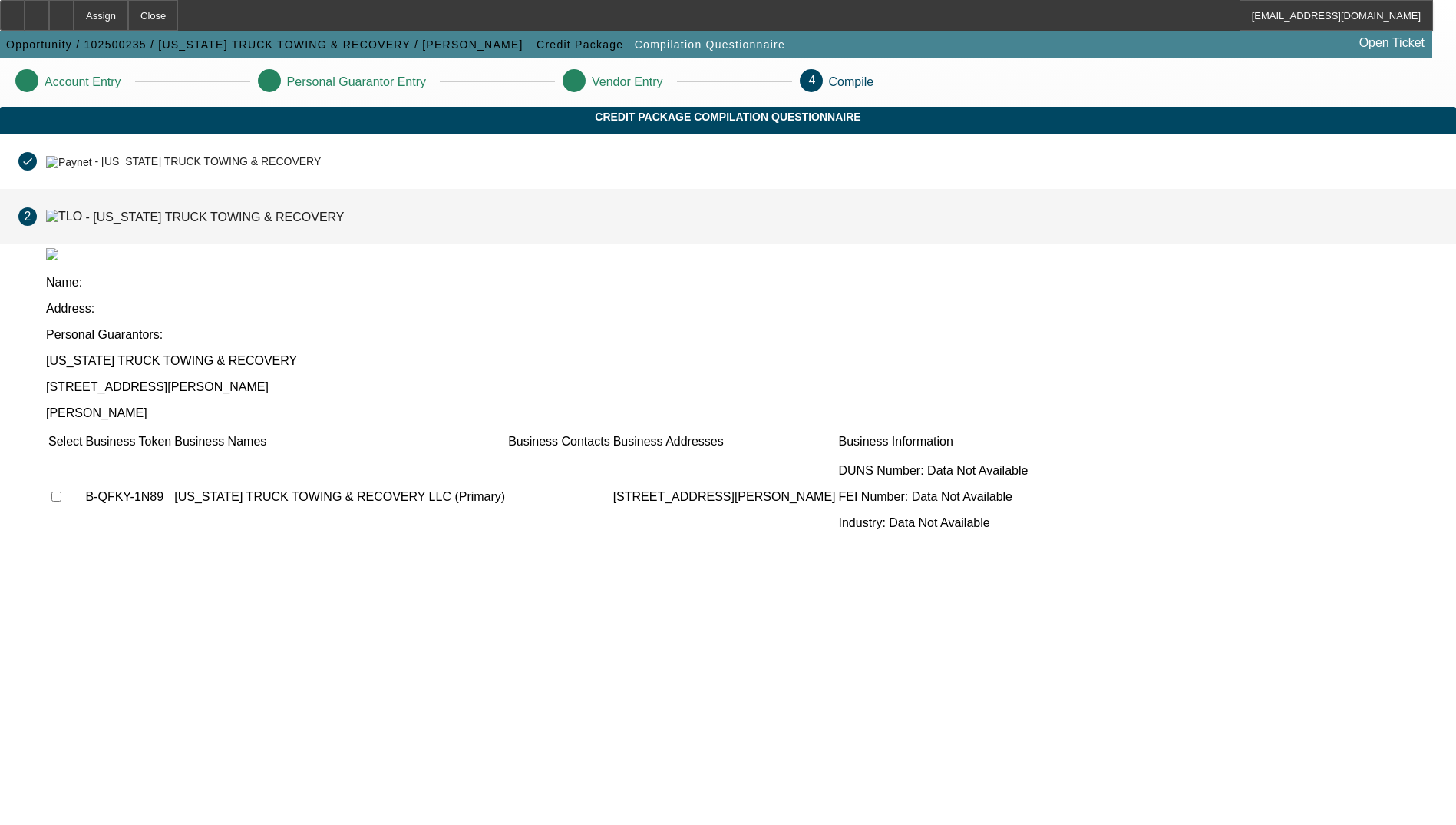
click at [61, 492] on input "checkbox" at bounding box center [56, 496] width 10 height 10
checkbox input "true"
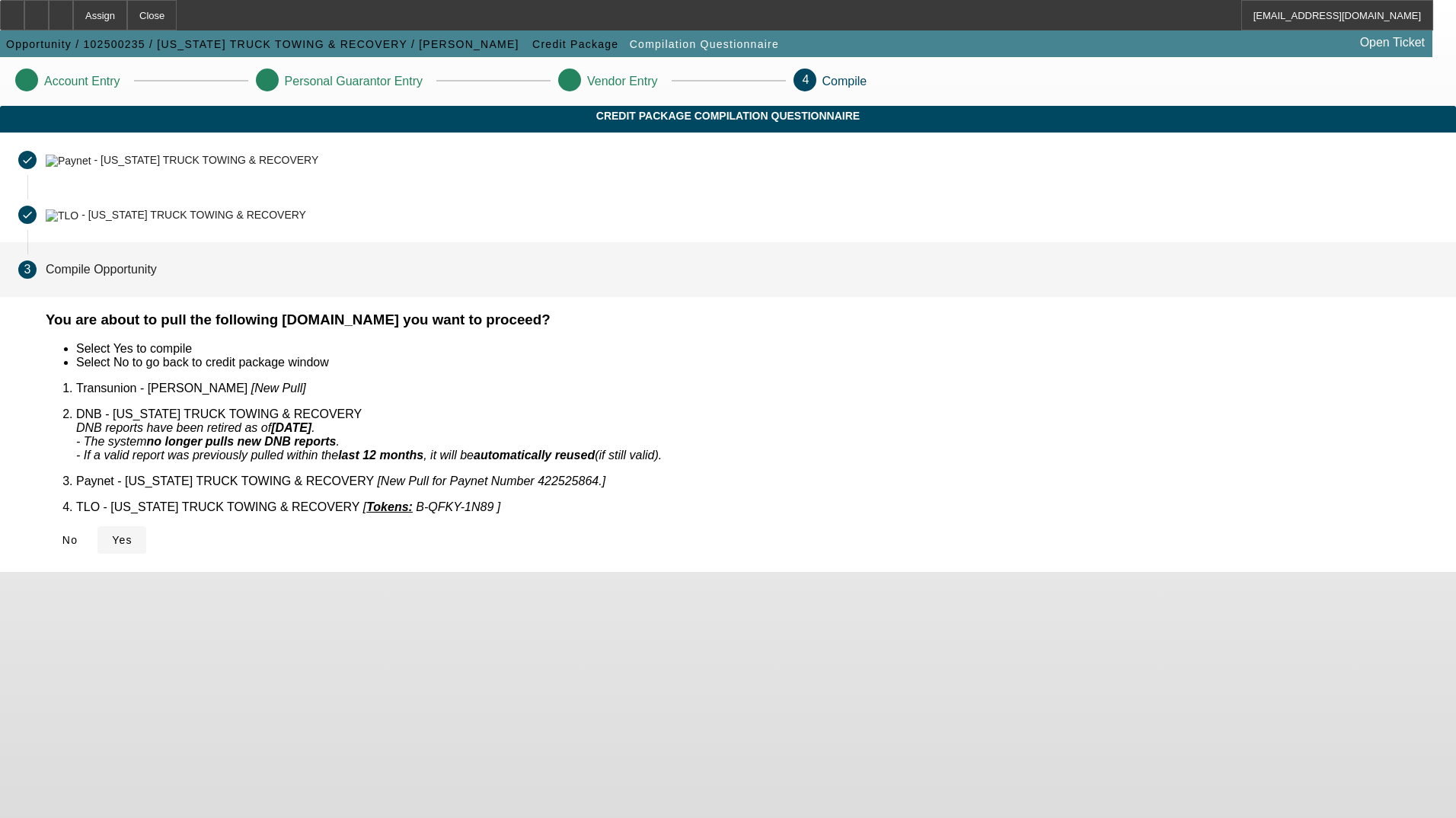
click at [132, 533] on span "Yes" at bounding box center [121, 539] width 21 height 12
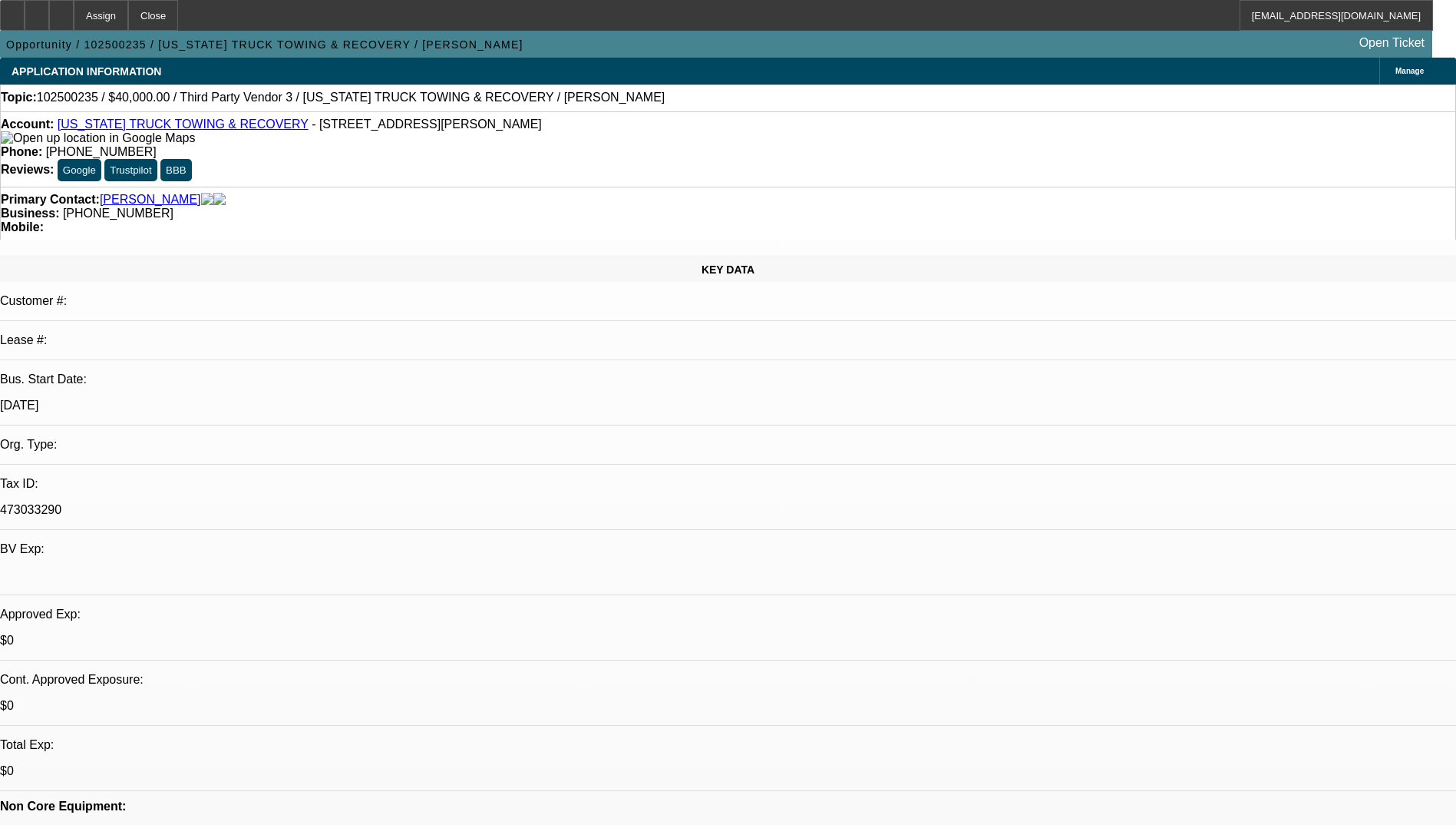
select select "0"
select select "2"
select select "0.1"
select select "4"
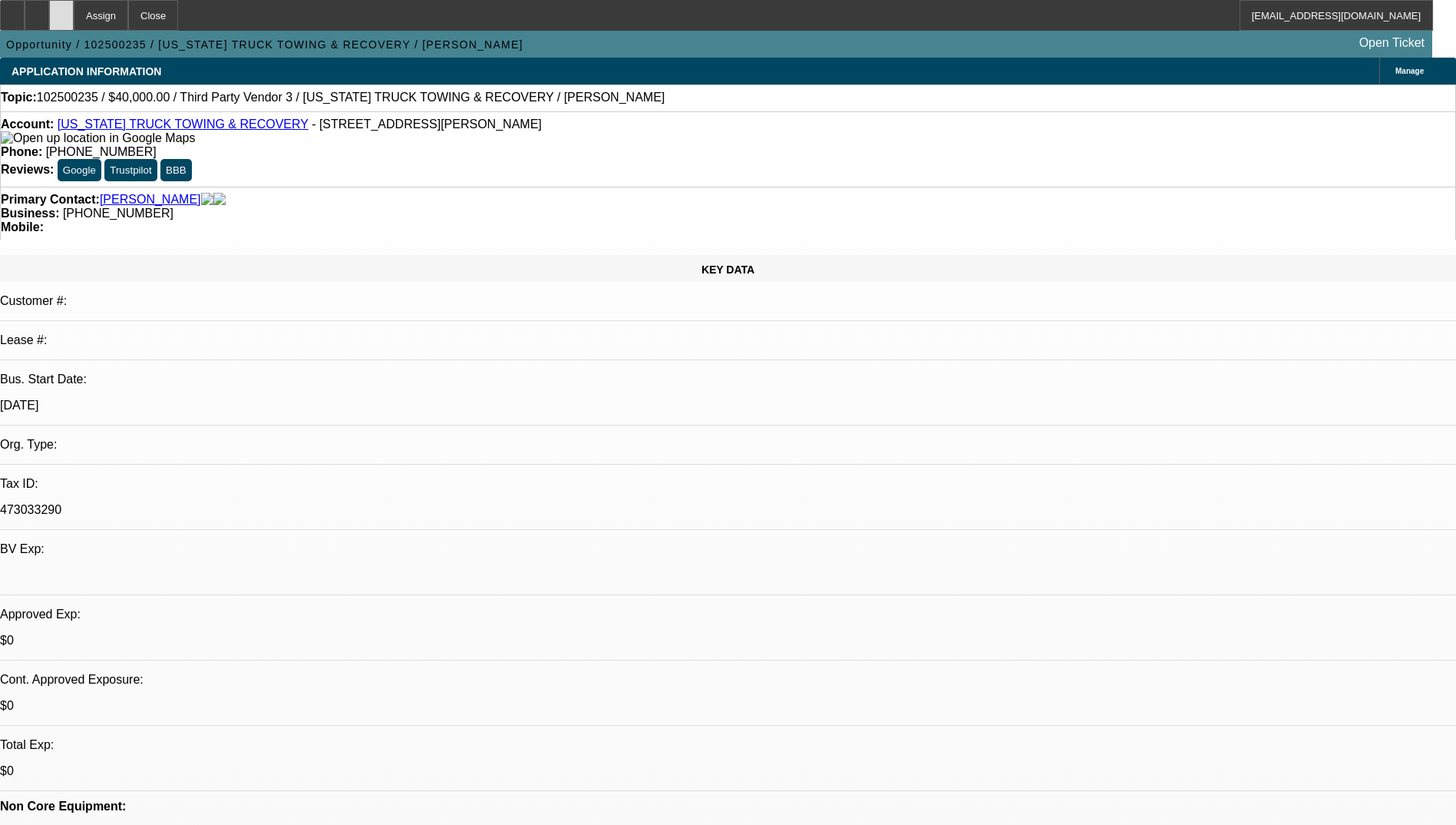
click at [61, 10] on icon at bounding box center [61, 10] width 0 height 0
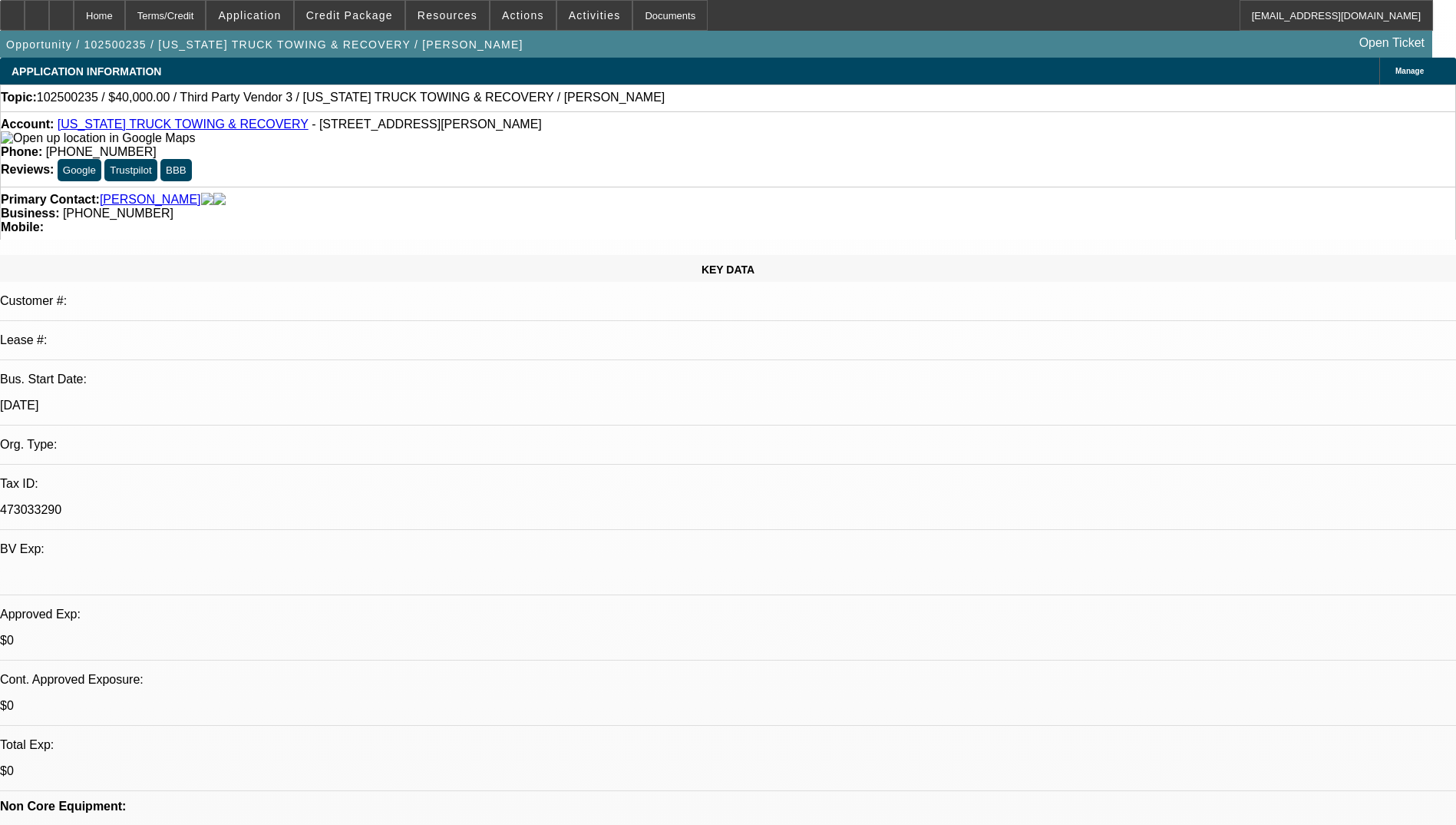
select select "0"
select select "2"
select select "0.1"
select select "4"
